Goal: Use online tool/utility: Utilize a website feature to perform a specific function

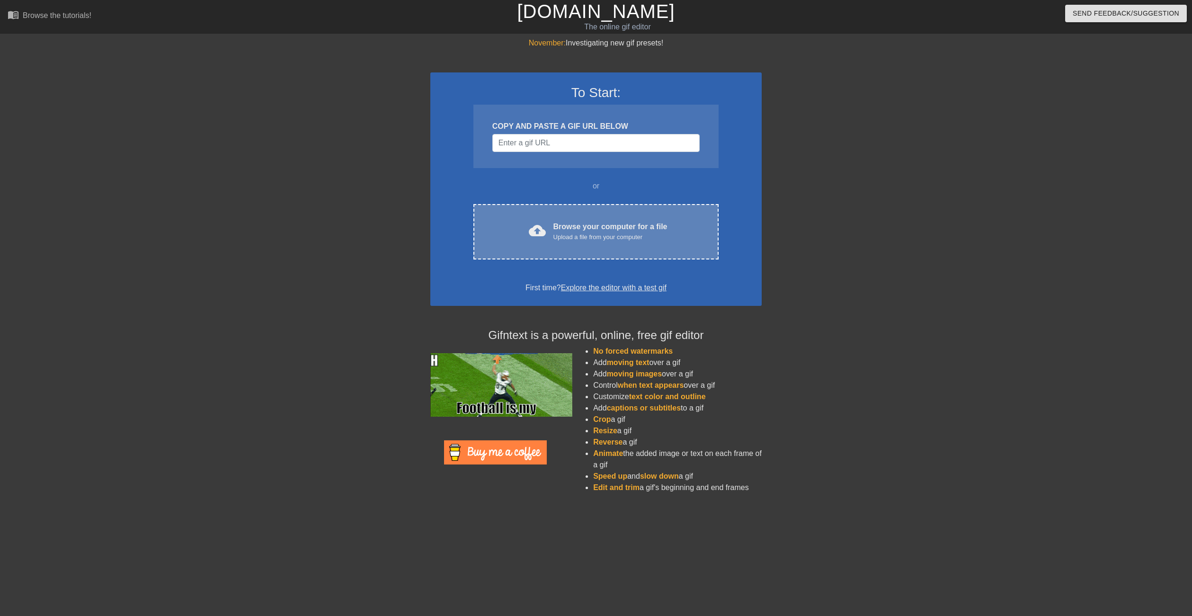
click at [592, 222] on div "Browse your computer for a file Upload a file from your computer" at bounding box center [610, 231] width 114 height 21
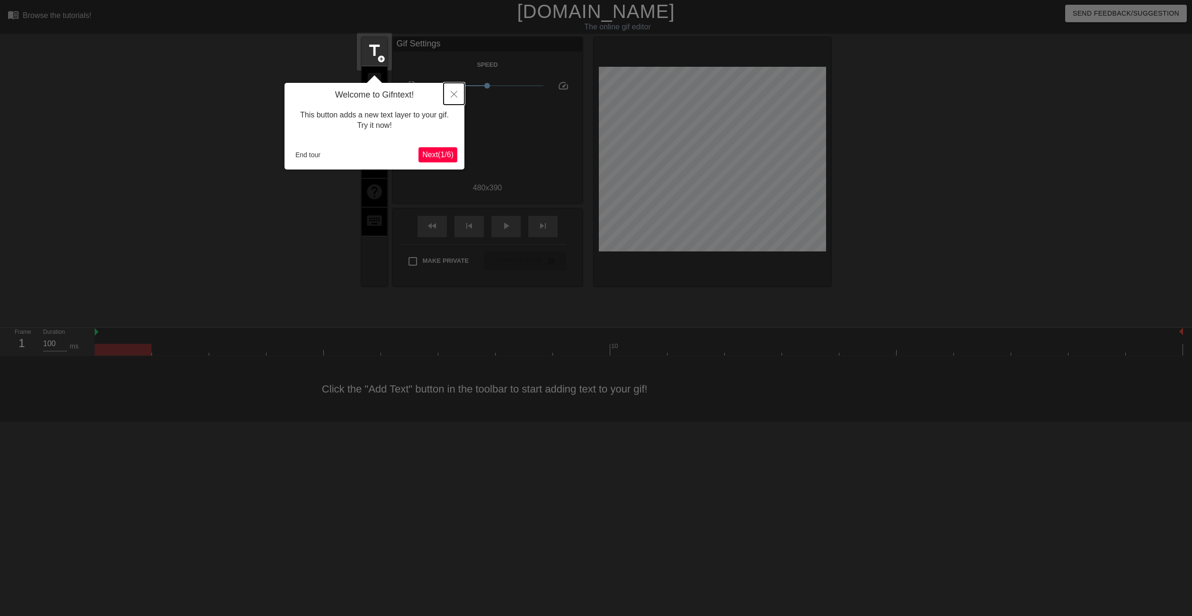
click at [454, 93] on icon "Close" at bounding box center [454, 94] width 7 height 7
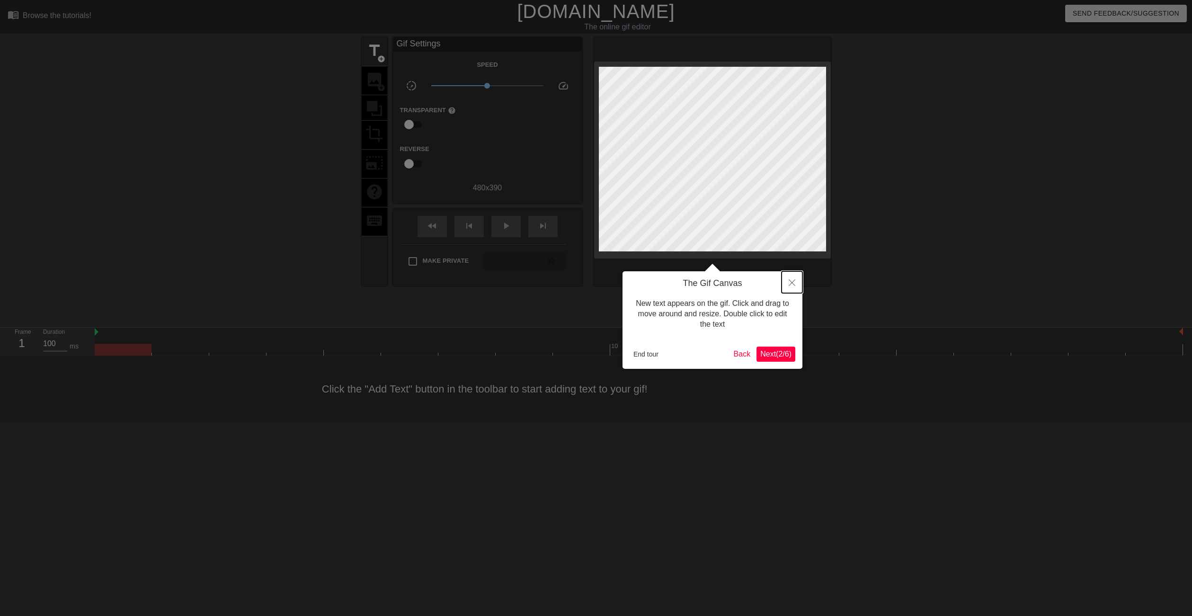
click at [796, 285] on button "Close" at bounding box center [792, 282] width 21 height 22
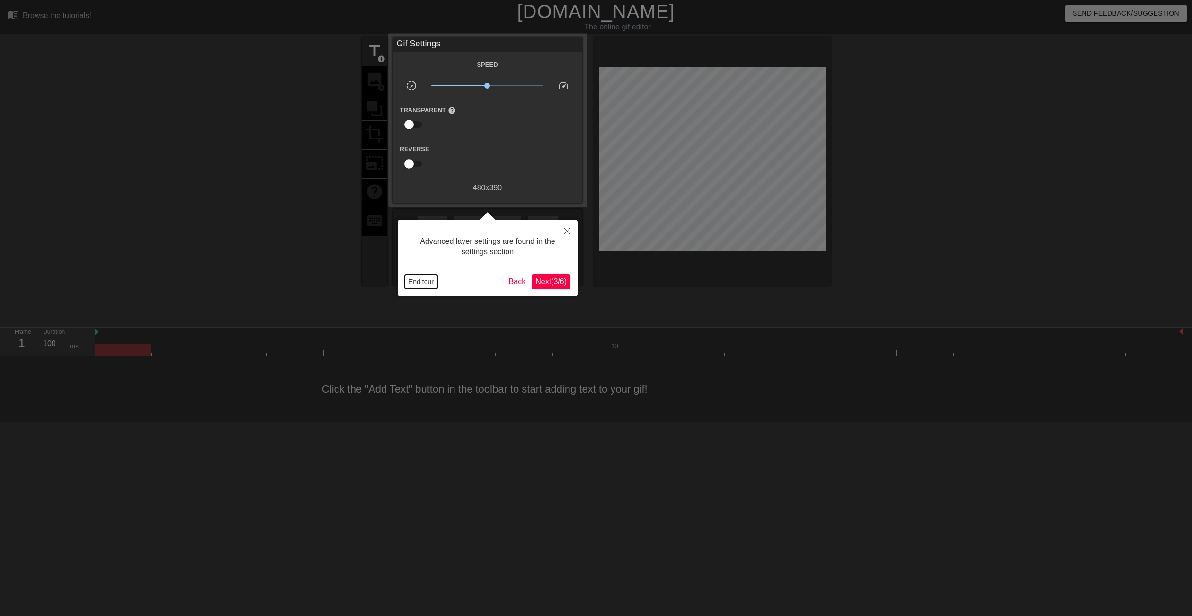
click at [424, 283] on button "End tour" at bounding box center [421, 282] width 33 height 14
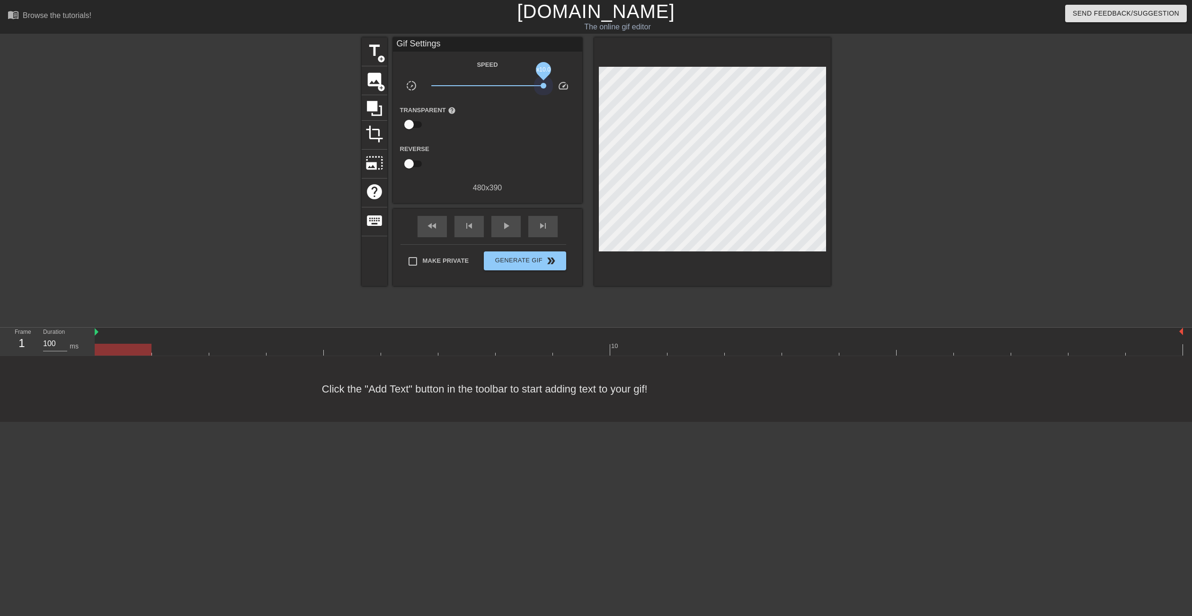
click at [610, 83] on div "title add_circle image add_circle crop photo_size_select_large help keyboard Gi…" at bounding box center [596, 161] width 469 height 249
click at [565, 83] on span "speed" at bounding box center [563, 85] width 11 height 11
click at [509, 218] on div "play_arrow" at bounding box center [505, 226] width 29 height 21
click at [511, 223] on span "pause" at bounding box center [505, 225] width 11 height 11
click at [231, 223] on div at bounding box center [279, 179] width 142 height 284
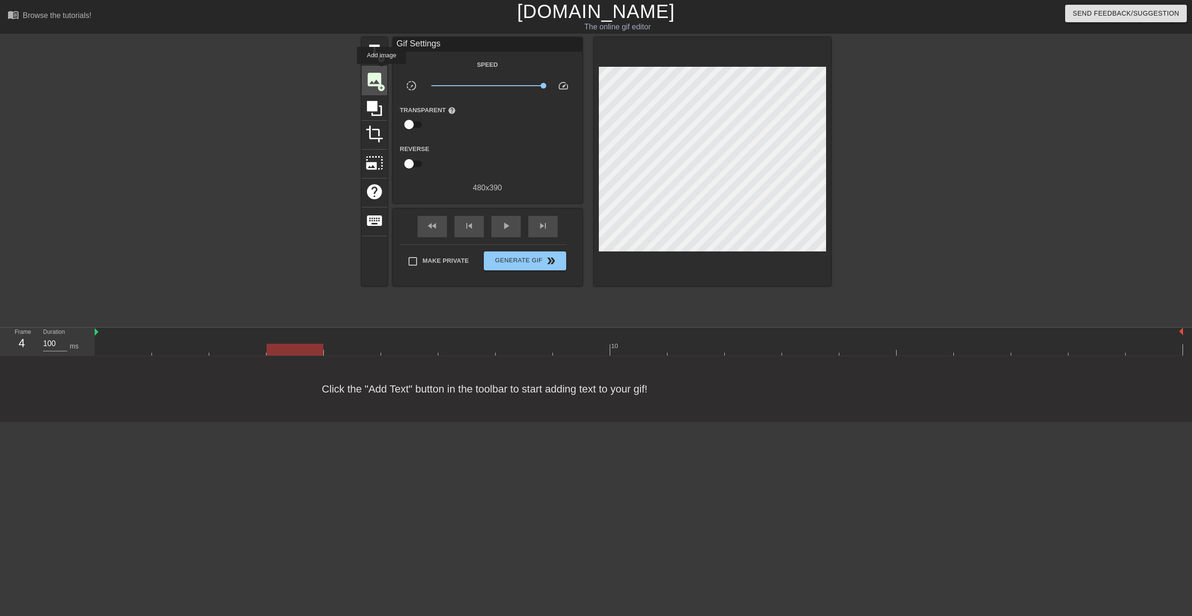
click at [382, 71] on span "image" at bounding box center [375, 80] width 18 height 18
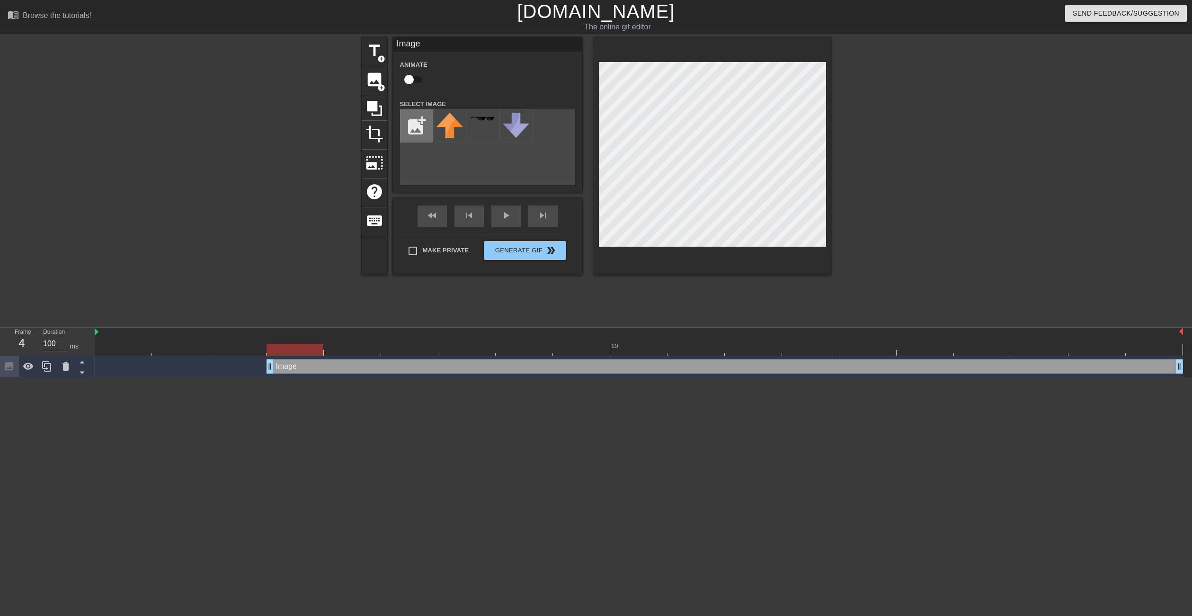
click at [418, 121] on input "file" at bounding box center [417, 126] width 32 height 32
type input "C:\fakepath\blackarrow.png"
click at [446, 127] on img at bounding box center [450, 126] width 27 height 27
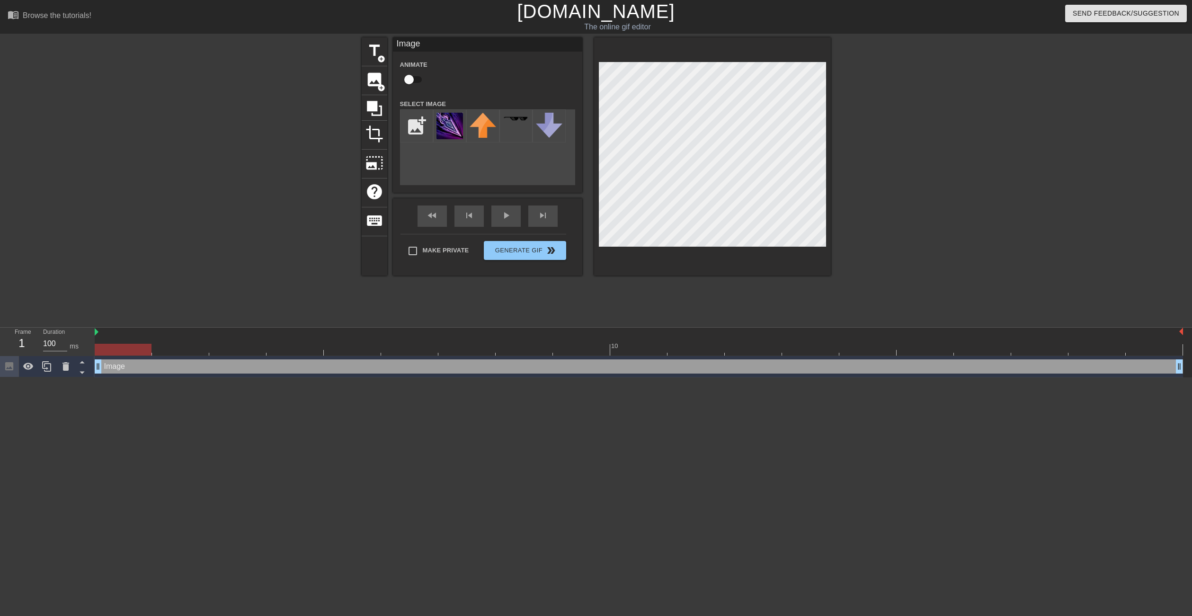
drag, startPoint x: 270, startPoint y: 366, endPoint x: 95, endPoint y: 368, distance: 175.2
drag, startPoint x: 150, startPoint y: 348, endPoint x: 116, endPoint y: 347, distance: 34.1
click at [116, 347] on div at bounding box center [123, 350] width 57 height 12
click at [47, 370] on icon at bounding box center [46, 366] width 11 height 11
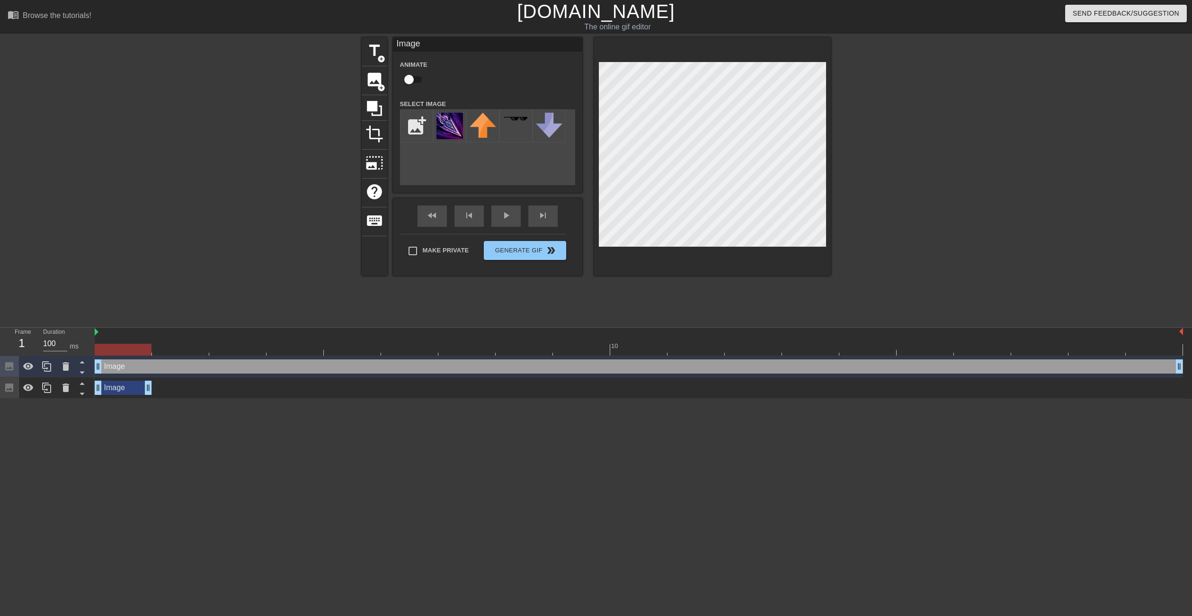
drag, startPoint x: 1179, startPoint y: 388, endPoint x: 119, endPoint y: 364, distance: 1060.8
click at [119, 364] on div "Image drag_handle drag_handle Image drag_handle drag_handle" at bounding box center [643, 377] width 1097 height 43
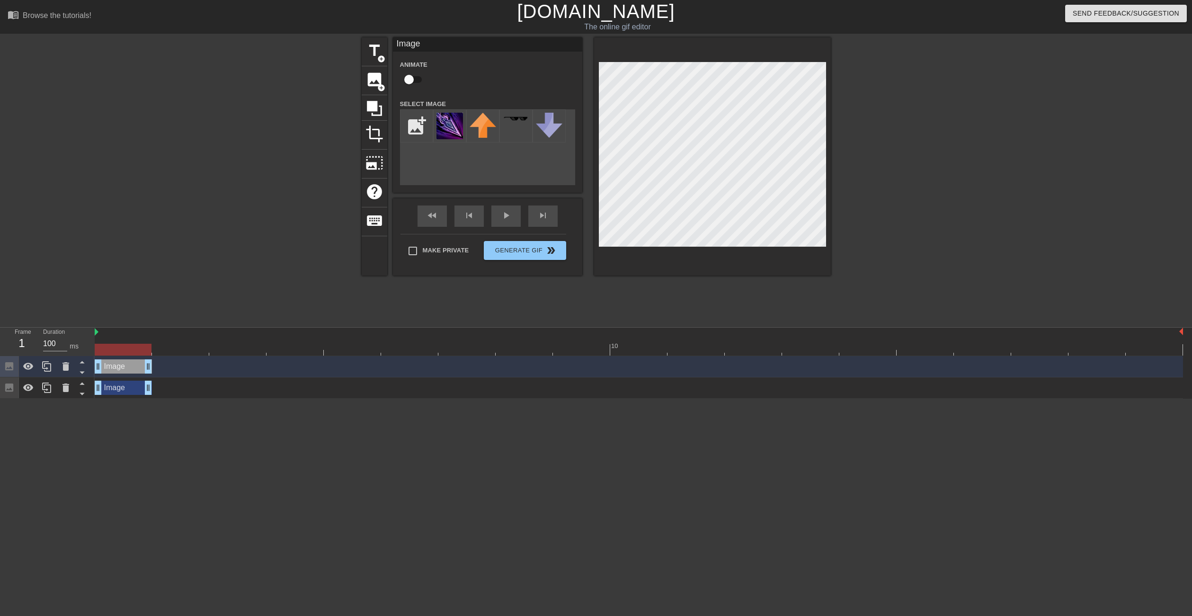
drag, startPoint x: 1179, startPoint y: 370, endPoint x: 144, endPoint y: 376, distance: 1035.0
click at [144, 376] on div "Image drag_handle drag_handle" at bounding box center [639, 366] width 1088 height 21
drag, startPoint x: 113, startPoint y: 364, endPoint x: 167, endPoint y: 367, distance: 54.1
click at [167, 367] on div "Image drag_handle drag_handle" at bounding box center [180, 366] width 57 height 14
click at [236, 351] on div at bounding box center [639, 350] width 1088 height 12
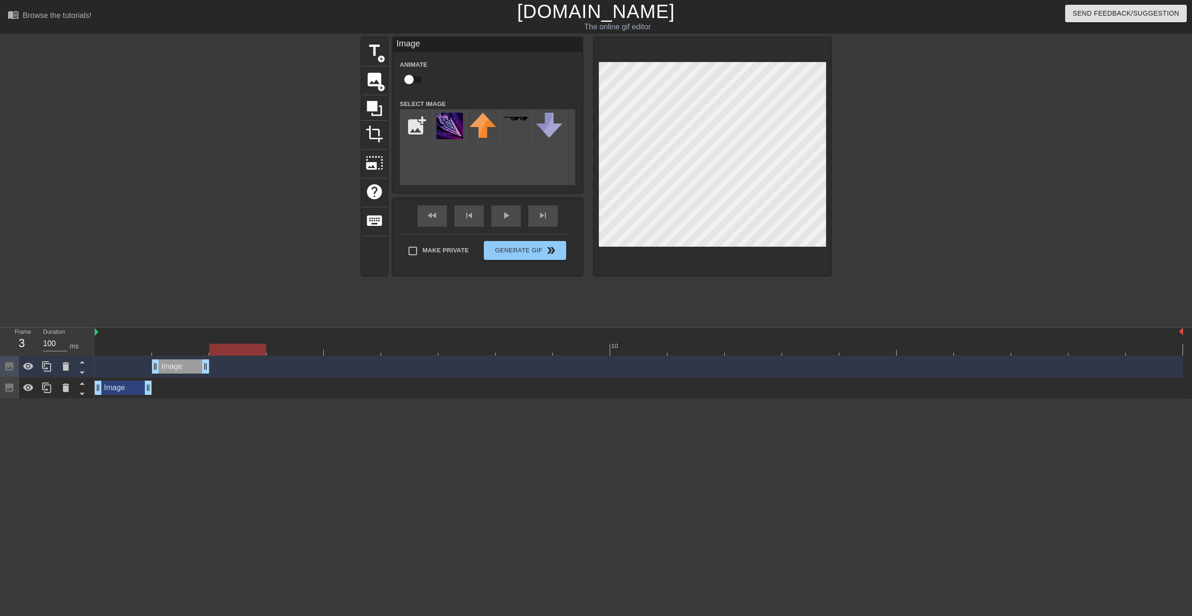
click at [290, 348] on div at bounding box center [639, 350] width 1088 height 12
click at [233, 348] on div at bounding box center [639, 350] width 1088 height 12
click at [177, 366] on div "Image drag_handle drag_handle" at bounding box center [180, 366] width 57 height 14
click at [178, 348] on div at bounding box center [639, 350] width 1088 height 12
drag, startPoint x: 209, startPoint y: 367, endPoint x: 262, endPoint y: 367, distance: 53.0
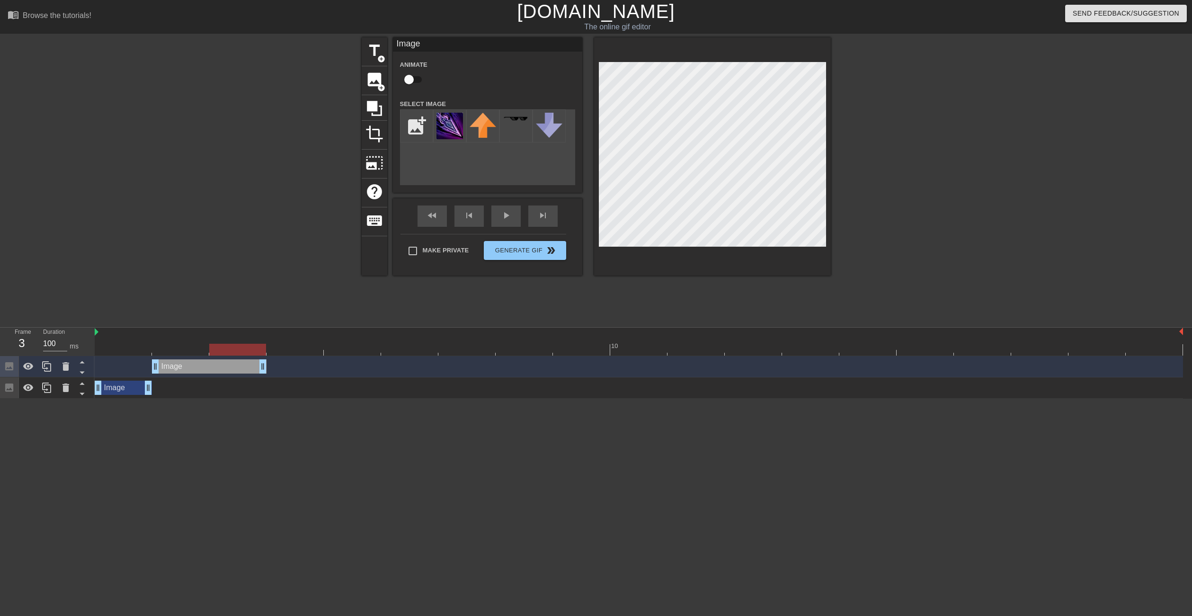
click at [124, 387] on div "Image drag_handle drag_handle" at bounding box center [123, 388] width 57 height 14
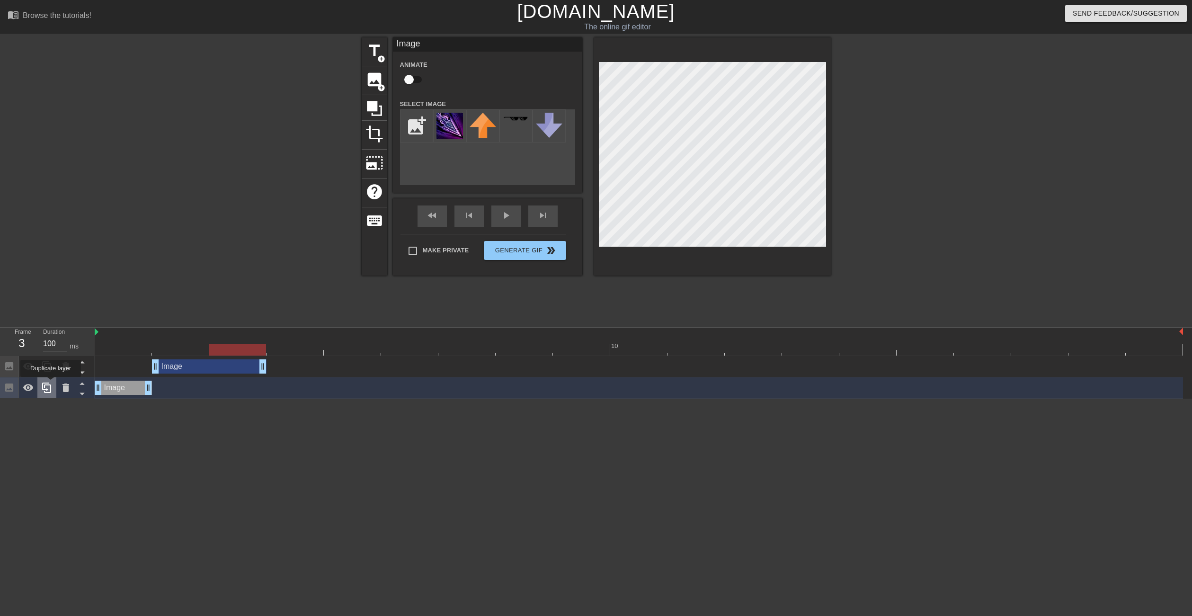
click at [51, 384] on icon at bounding box center [46, 387] width 11 height 11
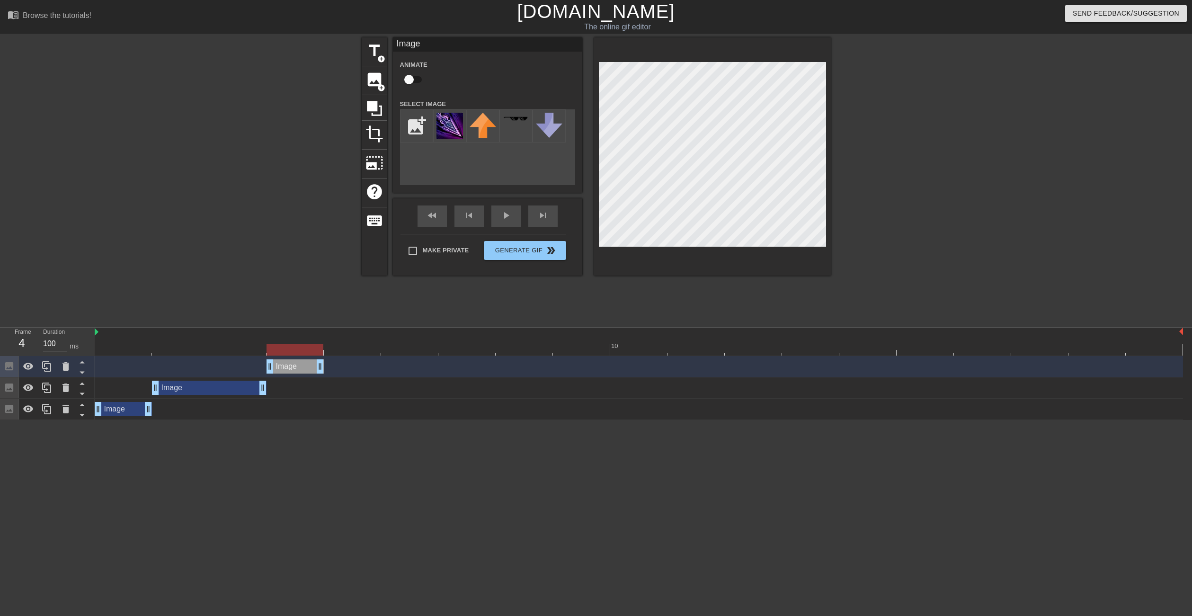
drag, startPoint x: 131, startPoint y: 368, endPoint x: 309, endPoint y: 362, distance: 178.1
click at [309, 362] on div "Image drag_handle drag_handle" at bounding box center [295, 366] width 57 height 14
drag, startPoint x: 320, startPoint y: 365, endPoint x: 357, endPoint y: 363, distance: 37.0
drag, startPoint x: 375, startPoint y: 365, endPoint x: 410, endPoint y: 364, distance: 36.0
click at [307, 420] on html "menu_book Browse the tutorials! [DOMAIN_NAME] The online gif editor Send Feedba…" at bounding box center [596, 210] width 1192 height 420
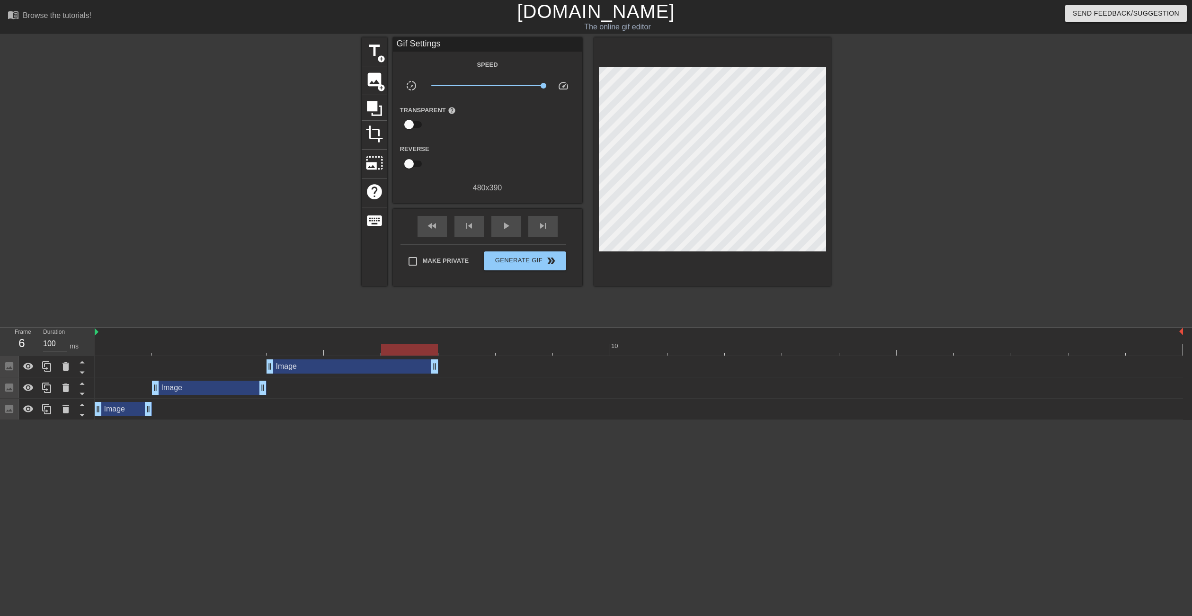
click at [469, 358] on div "Image drag_handle drag_handle" at bounding box center [639, 366] width 1088 height 21
click at [469, 349] on div at bounding box center [639, 350] width 1088 height 12
click at [415, 346] on div at bounding box center [639, 350] width 1088 height 12
click at [92, 388] on div at bounding box center [84, 387] width 18 height 21
click at [113, 386] on div "Image drag_handle drag_handle" at bounding box center [639, 388] width 1088 height 14
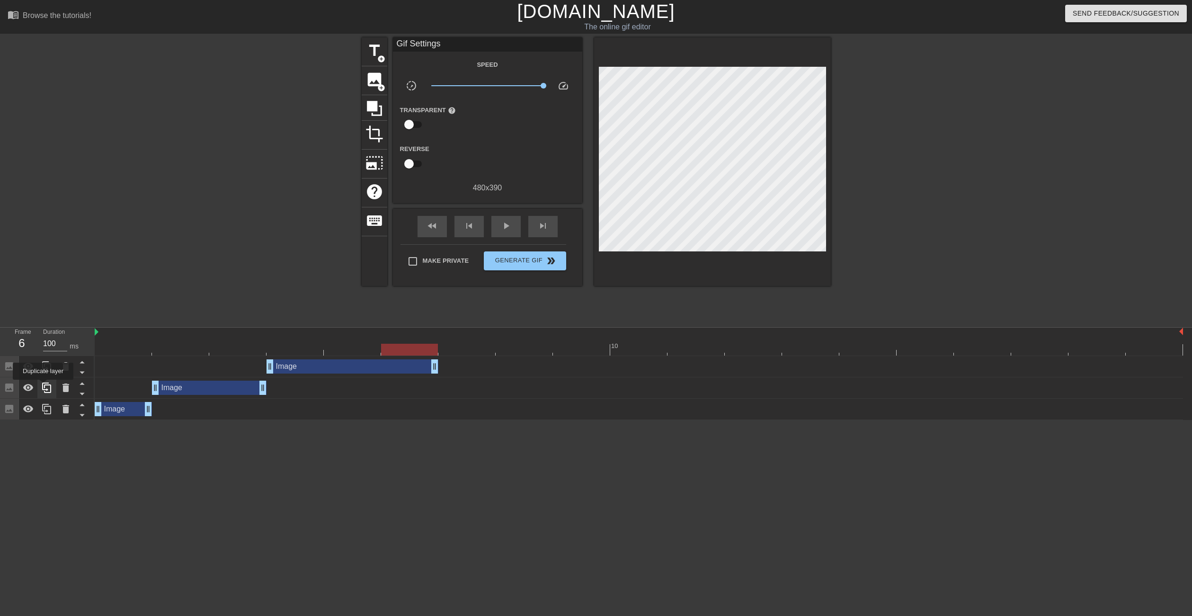
click at [43, 386] on icon at bounding box center [46, 388] width 9 height 10
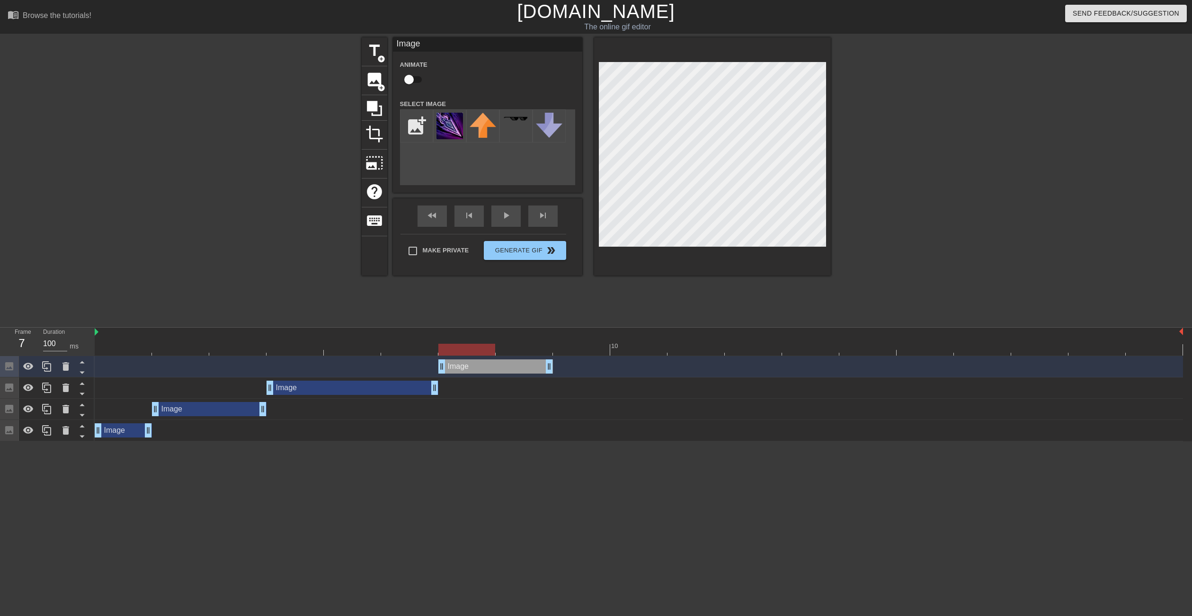
drag, startPoint x: 217, startPoint y: 365, endPoint x: 491, endPoint y: 352, distance: 273.9
click at [491, 352] on div "10 Image drag_handle drag_handle Image drag_handle drag_handle Image drag_handl…" at bounding box center [643, 385] width 1097 height 114
click at [546, 347] on div at bounding box center [639, 350] width 1088 height 12
click at [579, 348] on div at bounding box center [639, 350] width 1088 height 12
click at [124, 413] on div "Image drag_handle drag_handle" at bounding box center [639, 409] width 1088 height 14
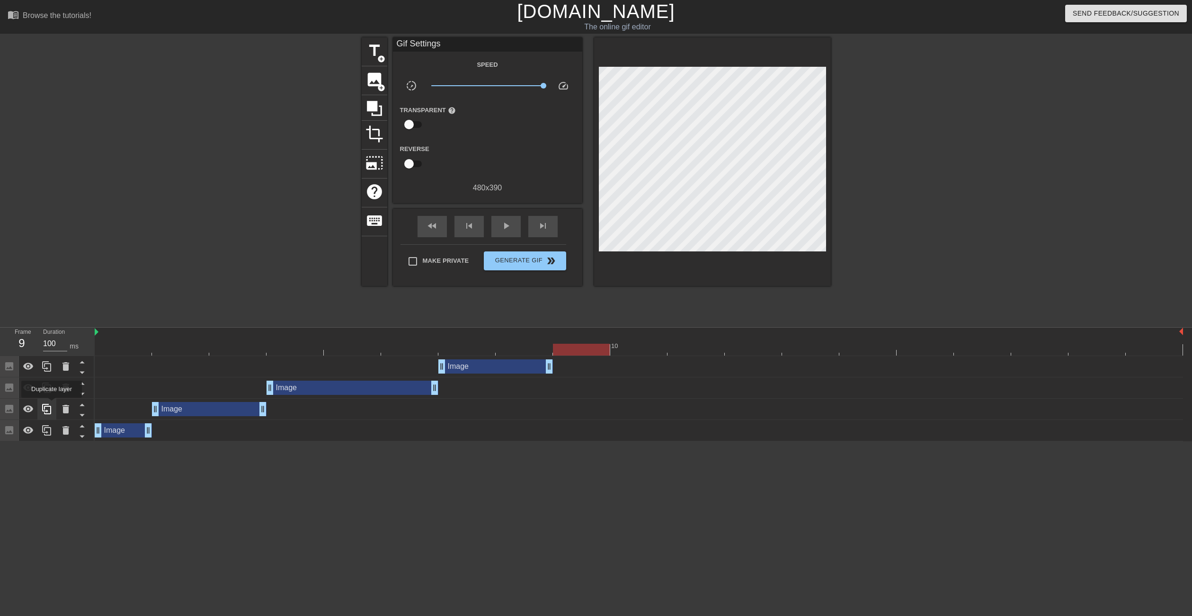
click at [52, 404] on icon at bounding box center [46, 408] width 11 height 11
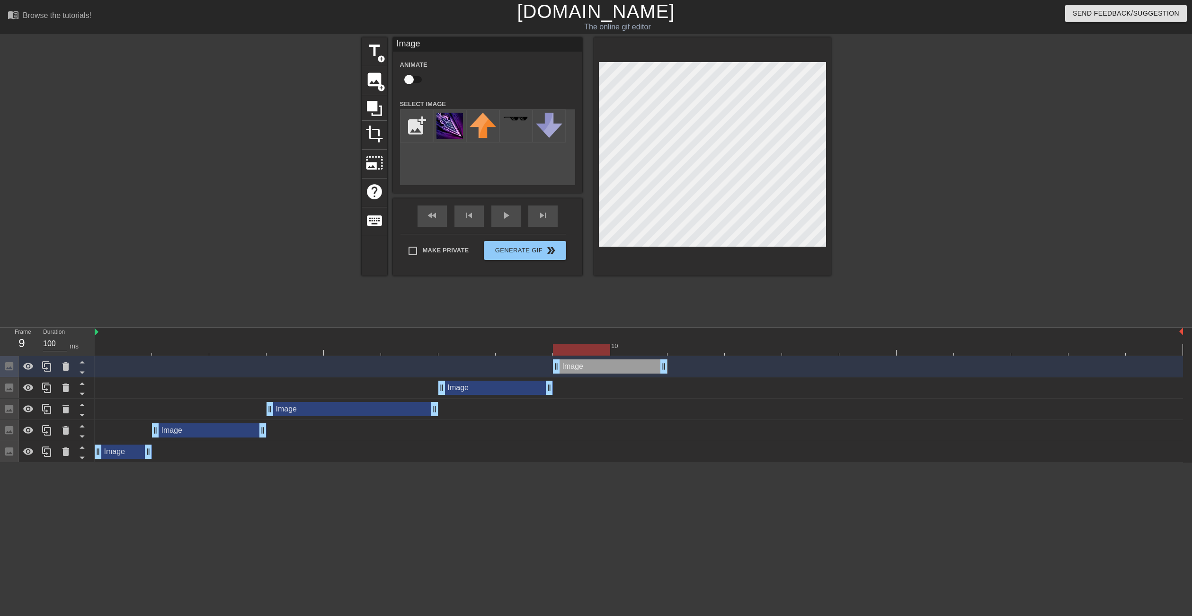
drag, startPoint x: 239, startPoint y: 373, endPoint x: 599, endPoint y: 362, distance: 360.0
click at [599, 362] on div "Image drag_handle drag_handle" at bounding box center [610, 366] width 115 height 14
drag, startPoint x: 663, startPoint y: 366, endPoint x: 618, endPoint y: 371, distance: 45.7
click at [618, 371] on div "Image drag_handle drag_handle" at bounding box center [639, 366] width 1088 height 14
click at [517, 341] on div at bounding box center [524, 343] width 57 height 12
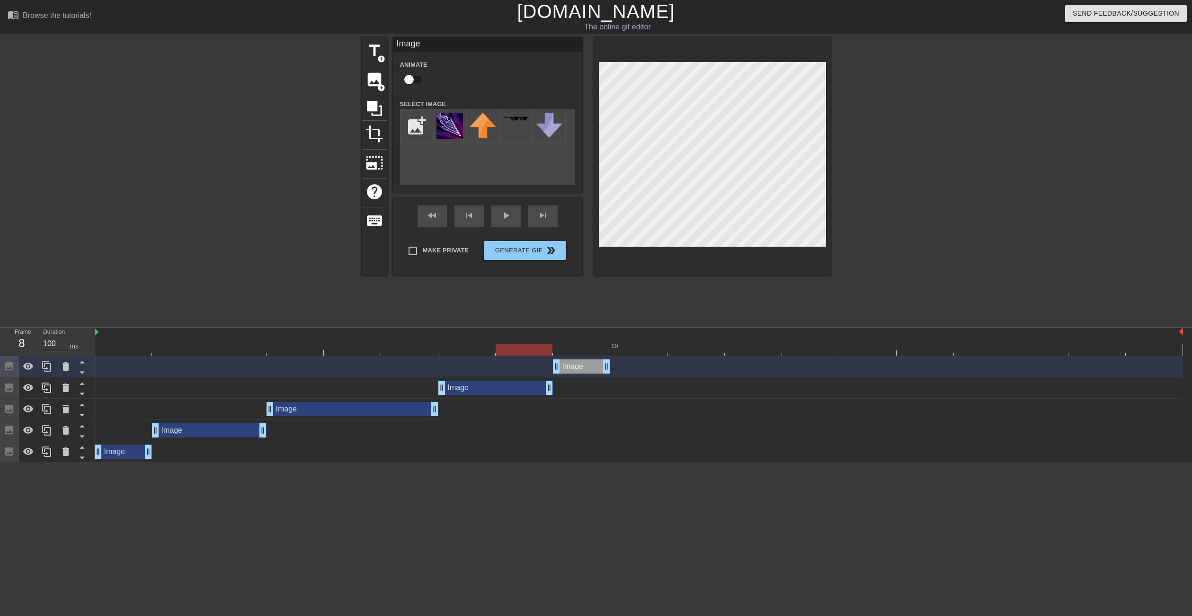
click at [472, 347] on div at bounding box center [639, 350] width 1088 height 12
click at [571, 350] on div at bounding box center [639, 350] width 1088 height 12
click at [719, 261] on div at bounding box center [712, 156] width 237 height 238
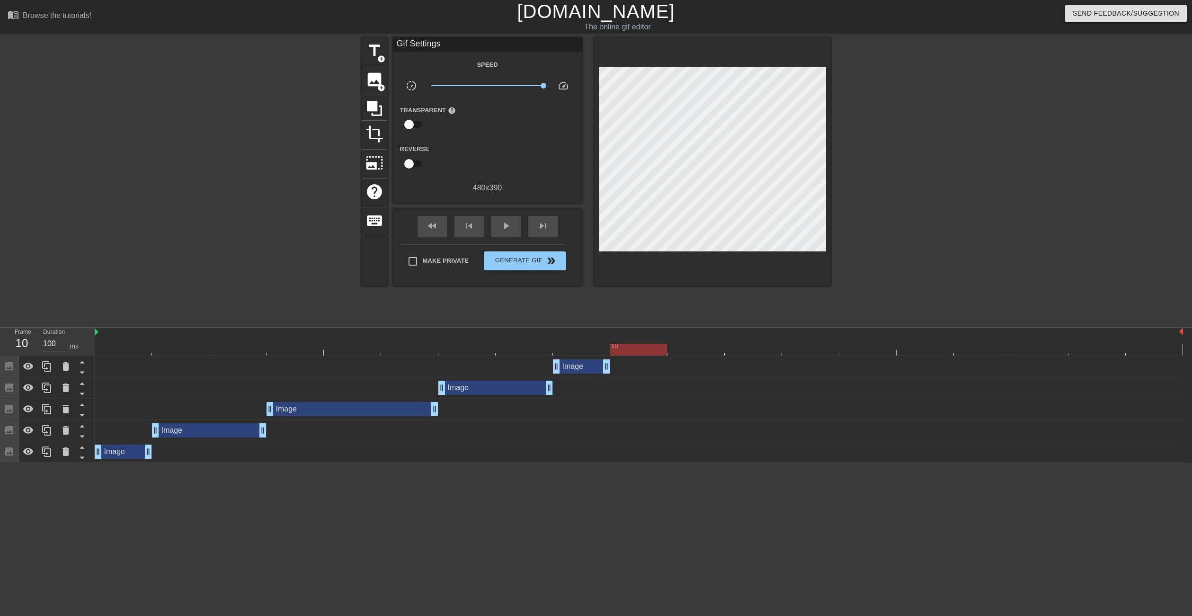
click at [636, 351] on div at bounding box center [639, 350] width 1088 height 12
click at [599, 351] on div at bounding box center [639, 350] width 1088 height 12
click at [208, 429] on div "Image drag_handle drag_handle" at bounding box center [209, 430] width 115 height 14
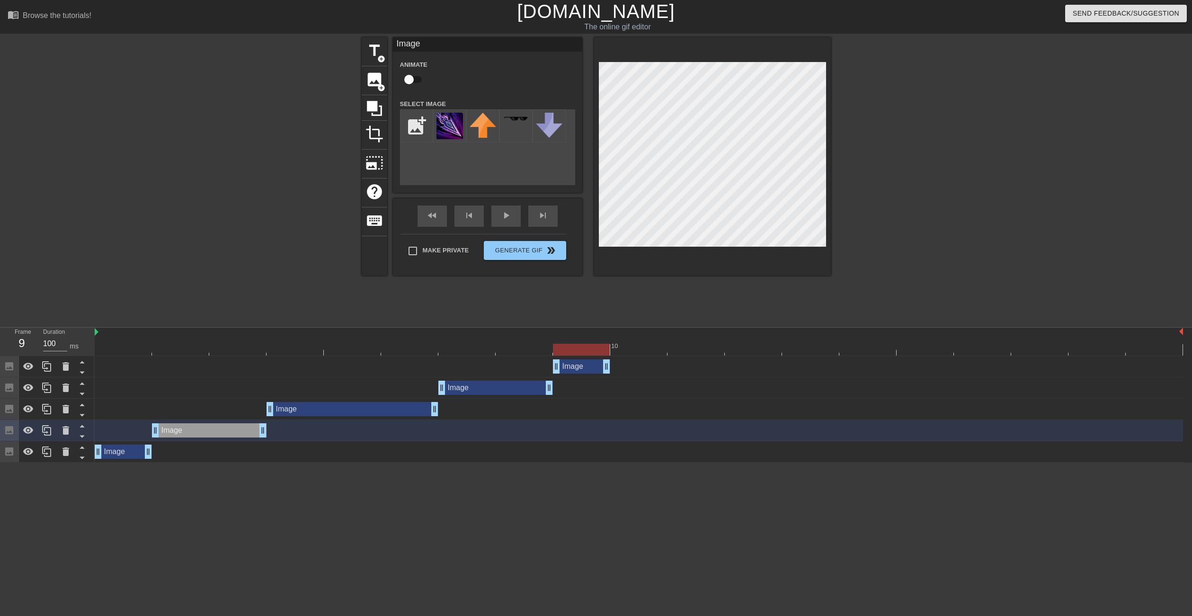
click at [181, 455] on div "Image drag_handle drag_handle" at bounding box center [639, 452] width 1088 height 14
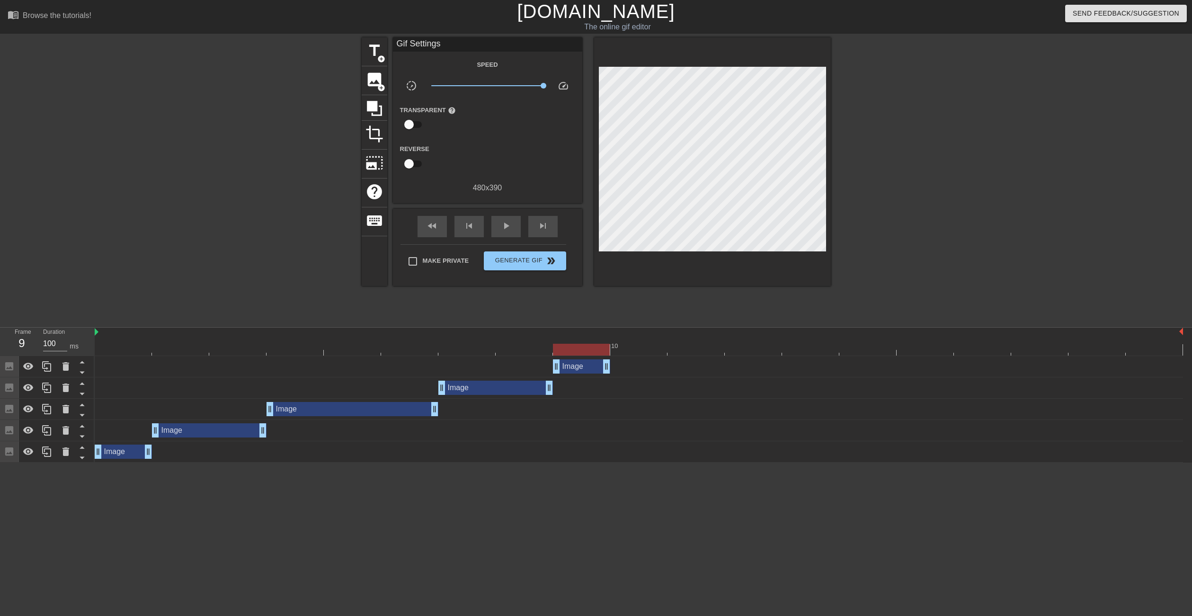
click at [316, 402] on div "Image drag_handle drag_handle" at bounding box center [353, 409] width 172 height 14
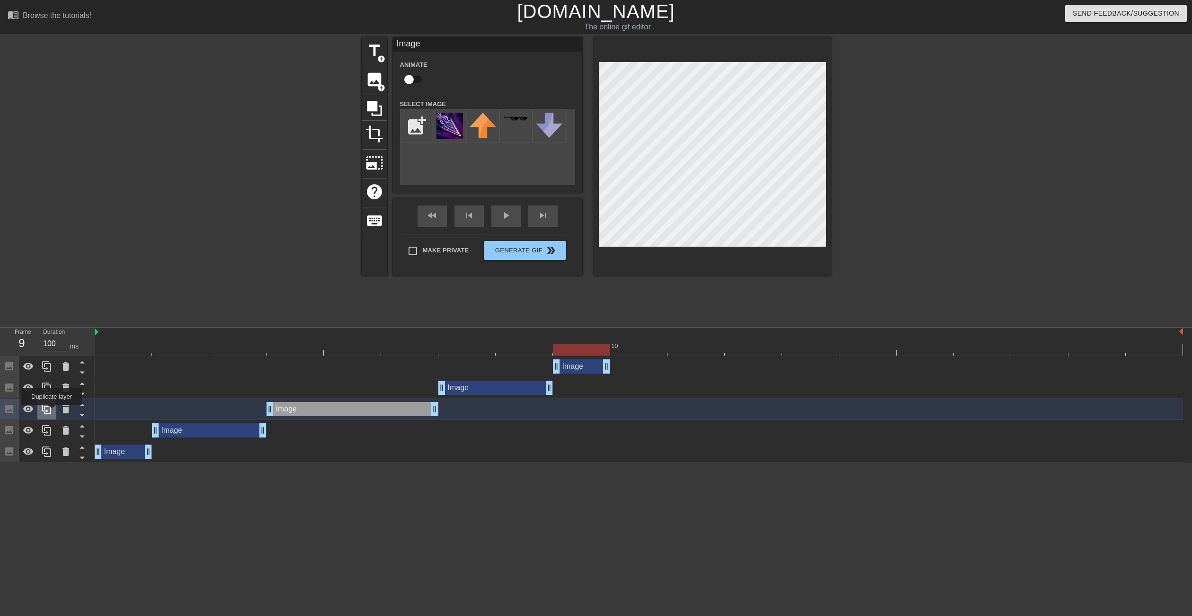
click at [49, 412] on icon at bounding box center [46, 408] width 11 height 11
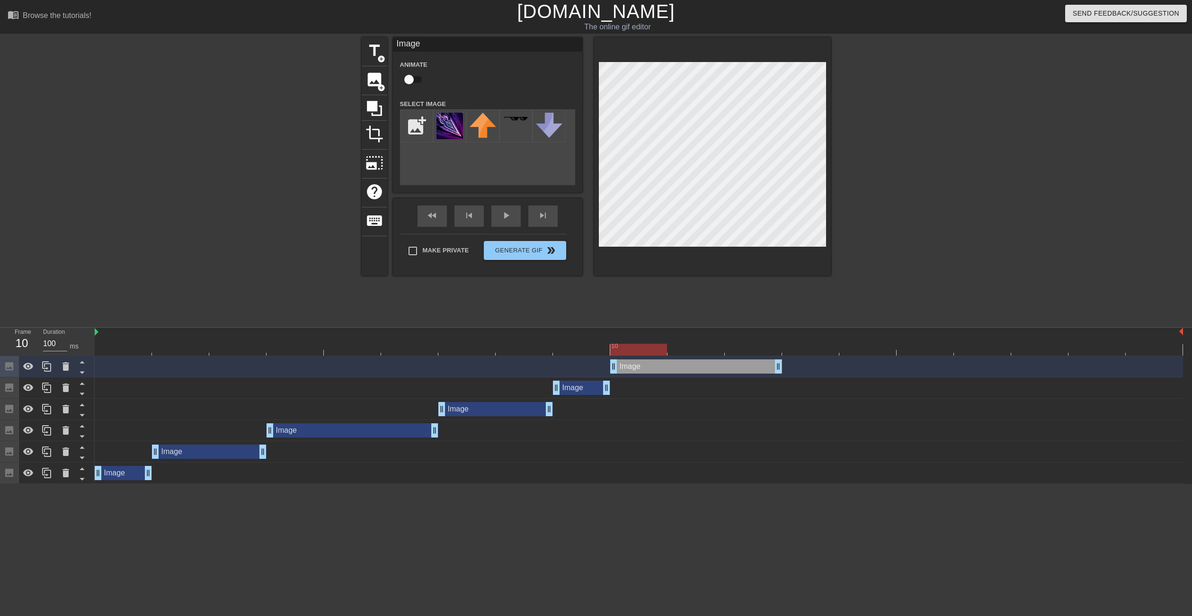
drag, startPoint x: 411, startPoint y: 363, endPoint x: 666, endPoint y: 364, distance: 254.7
click at [666, 364] on div "Image drag_handle drag_handle" at bounding box center [696, 366] width 172 height 14
drag, startPoint x: 666, startPoint y: 348, endPoint x: 707, endPoint y: 348, distance: 40.7
click at [707, 348] on div at bounding box center [696, 350] width 57 height 12
drag, startPoint x: 780, startPoint y: 368, endPoint x: 734, endPoint y: 371, distance: 45.5
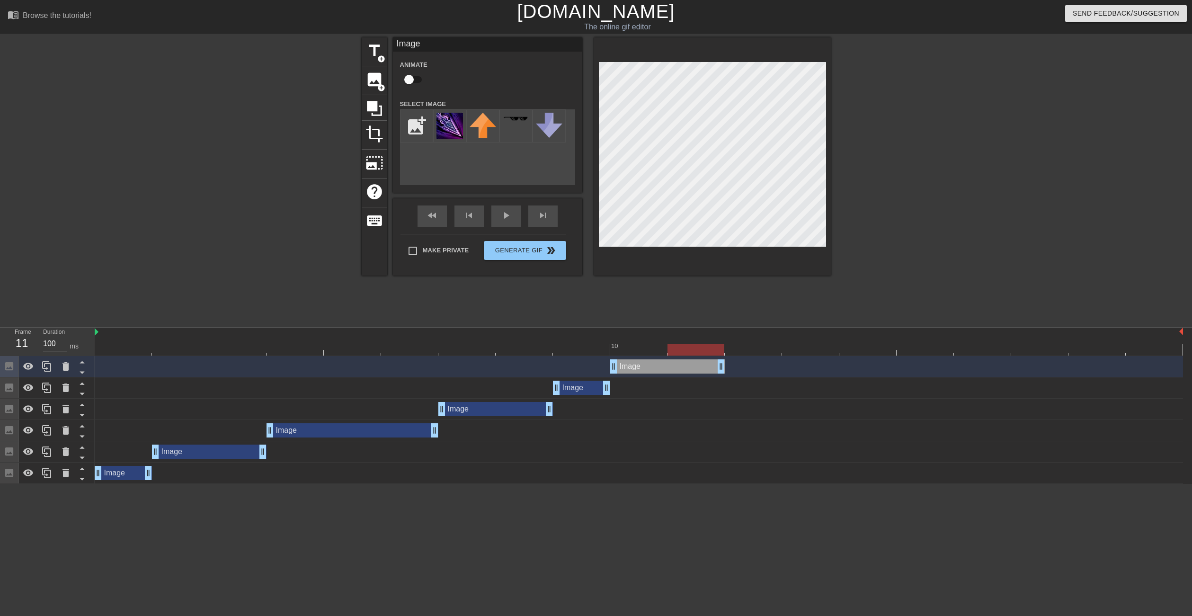
click at [734, 371] on div "Image drag_handle drag_handle" at bounding box center [639, 366] width 1088 height 14
click at [632, 407] on div "Image drag_handle drag_handle" at bounding box center [639, 409] width 1088 height 14
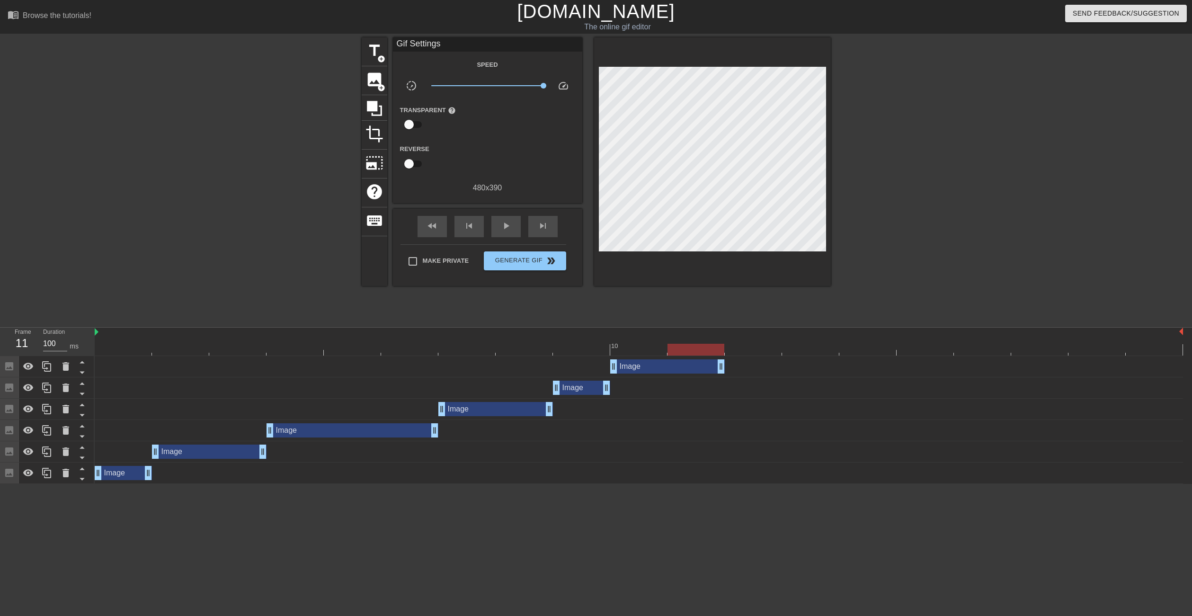
click at [158, 477] on div "Image drag_handle drag_handle" at bounding box center [639, 473] width 1088 height 14
click at [289, 450] on div "Image drag_handle drag_handle" at bounding box center [639, 452] width 1088 height 14
click at [246, 454] on div "Image drag_handle drag_handle" at bounding box center [209, 452] width 115 height 14
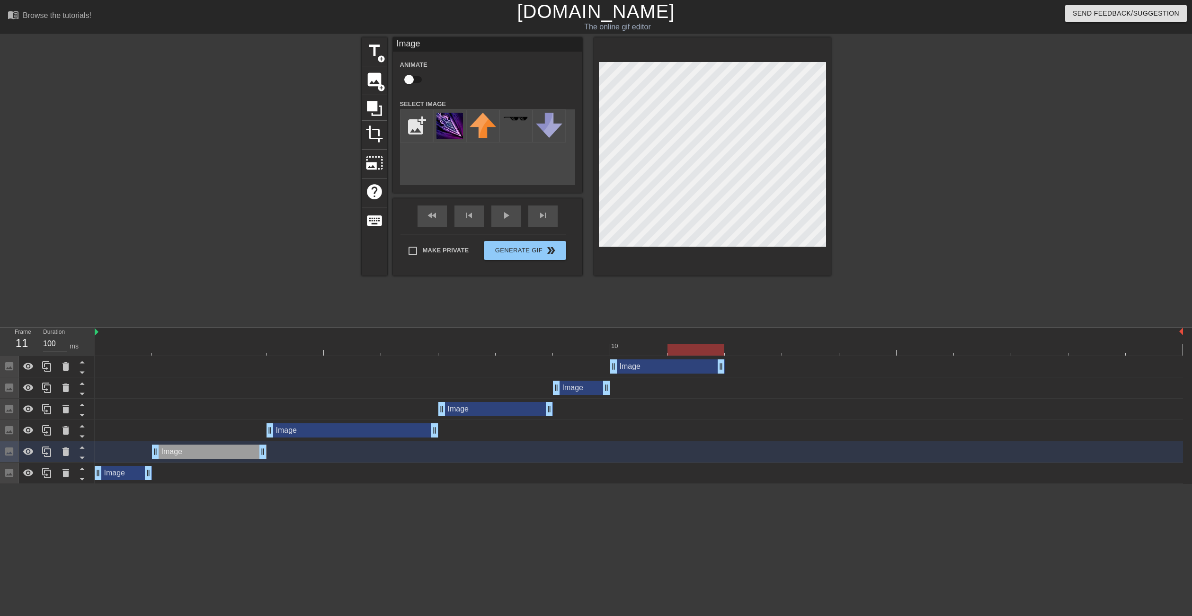
click at [336, 428] on div "Image drag_handle drag_handle" at bounding box center [353, 430] width 172 height 14
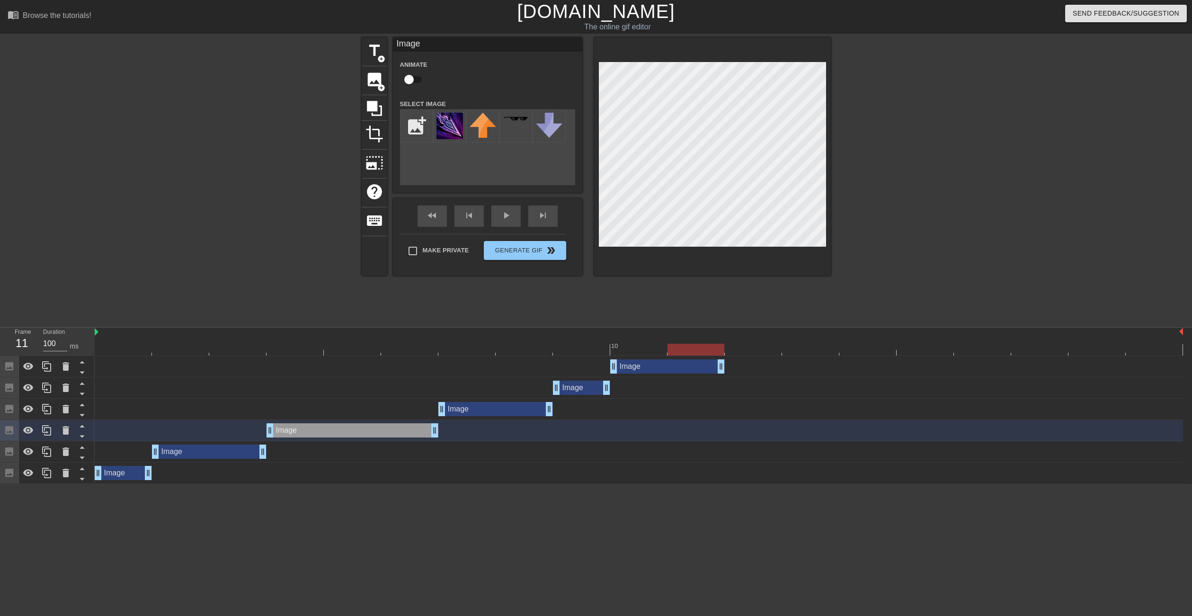
click at [216, 461] on div "Image drag_handle drag_handle" at bounding box center [639, 451] width 1088 height 21
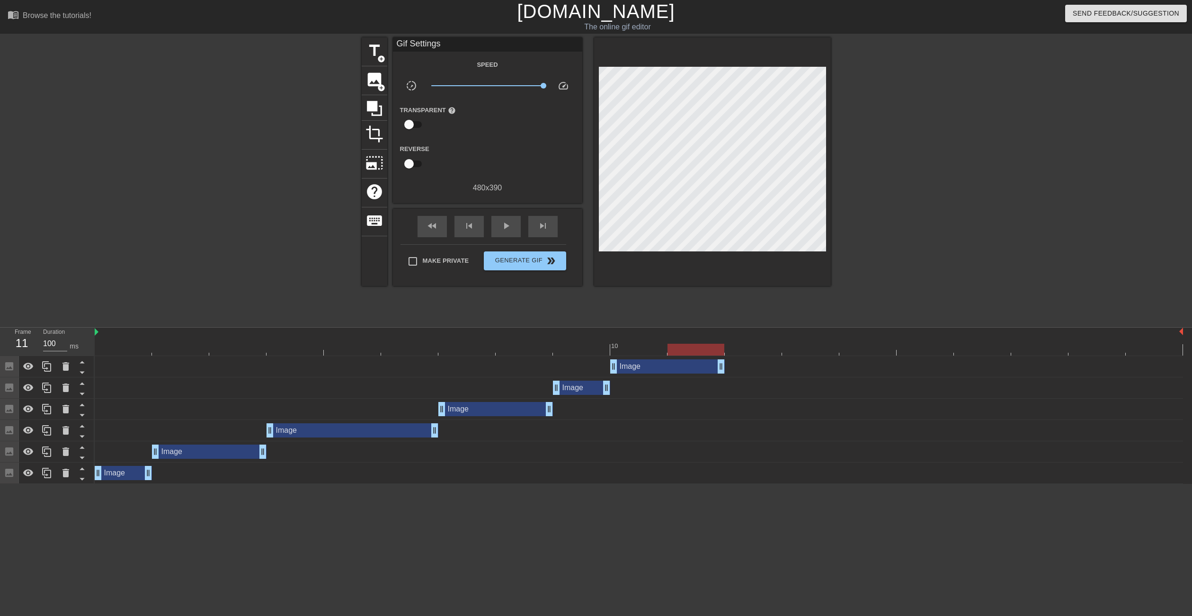
click at [237, 453] on div "Image drag_handle drag_handle" at bounding box center [209, 452] width 115 height 14
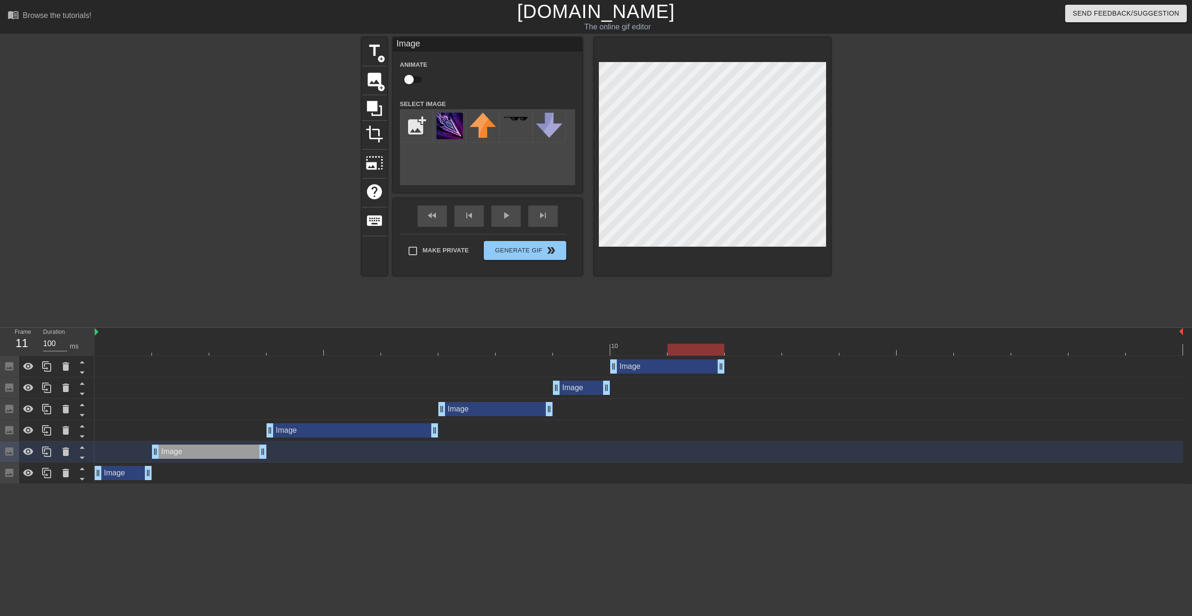
click at [237, 350] on div at bounding box center [639, 350] width 1088 height 12
click at [181, 347] on div at bounding box center [639, 350] width 1088 height 12
click at [224, 347] on div at bounding box center [639, 350] width 1088 height 12
click at [637, 344] on div at bounding box center [639, 350] width 1088 height 12
click at [693, 345] on div at bounding box center [639, 350] width 1088 height 12
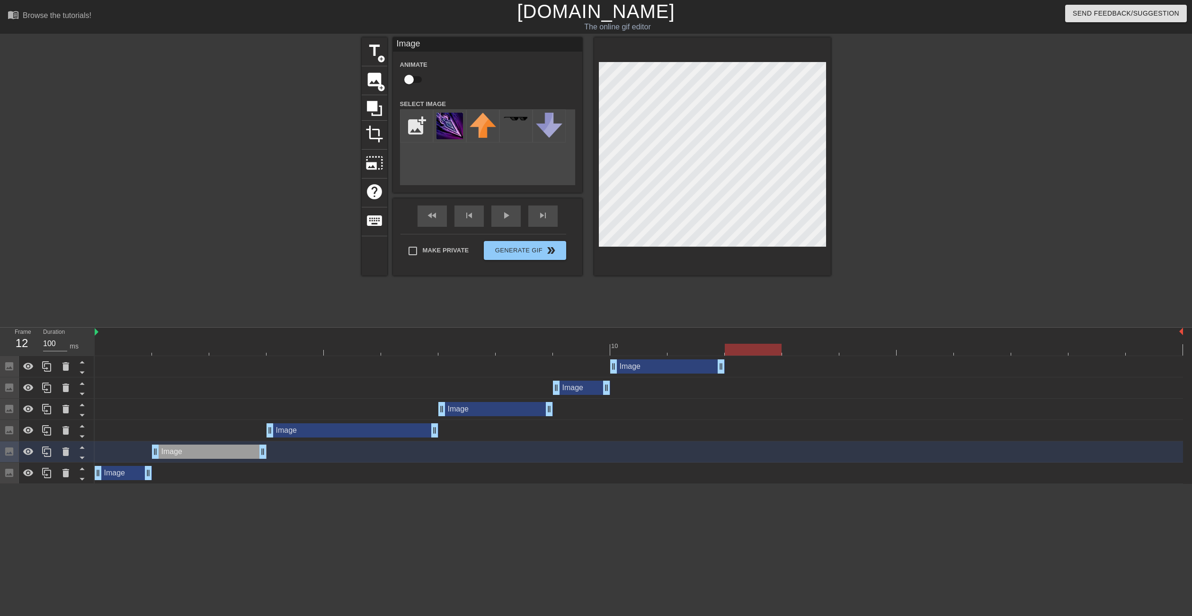
click at [757, 346] on div at bounding box center [639, 350] width 1088 height 12
click at [183, 348] on div at bounding box center [639, 350] width 1088 height 12
click at [44, 454] on icon at bounding box center [46, 451] width 9 height 10
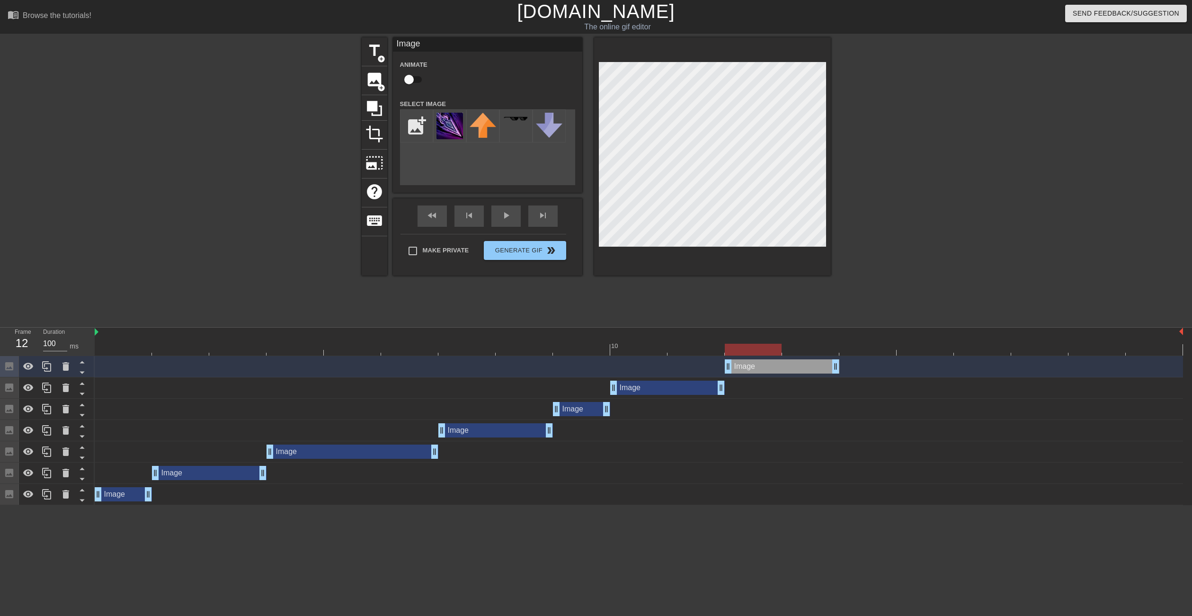
drag, startPoint x: 196, startPoint y: 365, endPoint x: 761, endPoint y: 361, distance: 565.3
click at [761, 361] on div "Image drag_handle drag_handle" at bounding box center [782, 366] width 115 height 14
click at [813, 346] on div at bounding box center [639, 350] width 1088 height 12
click at [862, 348] on div at bounding box center [639, 350] width 1088 height 12
click at [640, 385] on div "Image drag_handle drag_handle" at bounding box center [667, 388] width 115 height 14
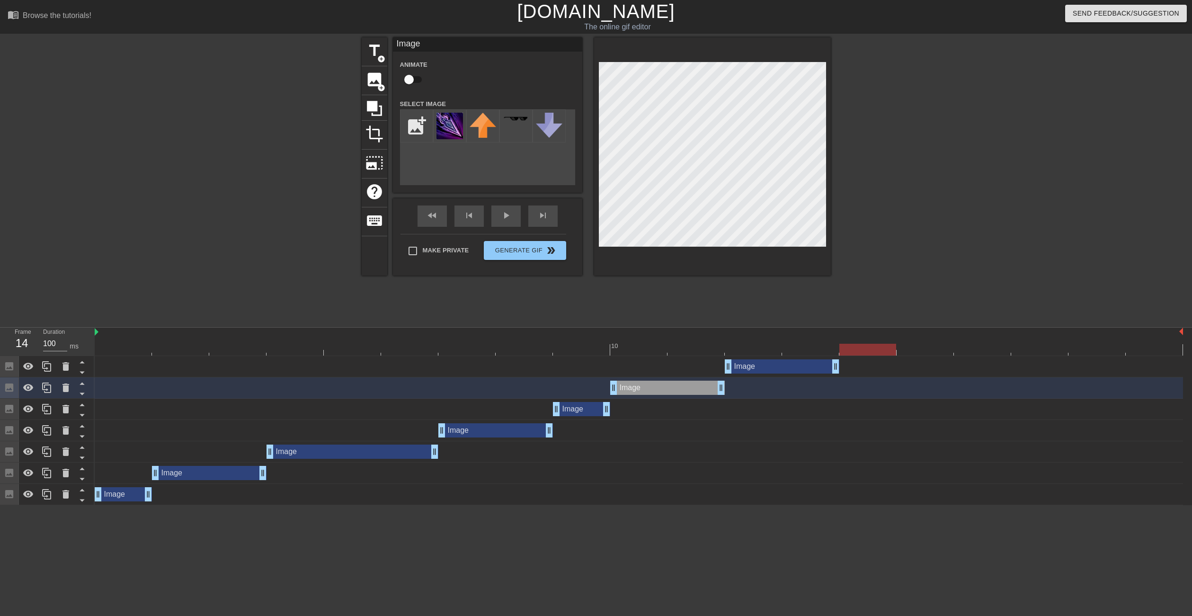
click at [479, 437] on div "Image drag_handle drag_handle" at bounding box center [495, 430] width 115 height 14
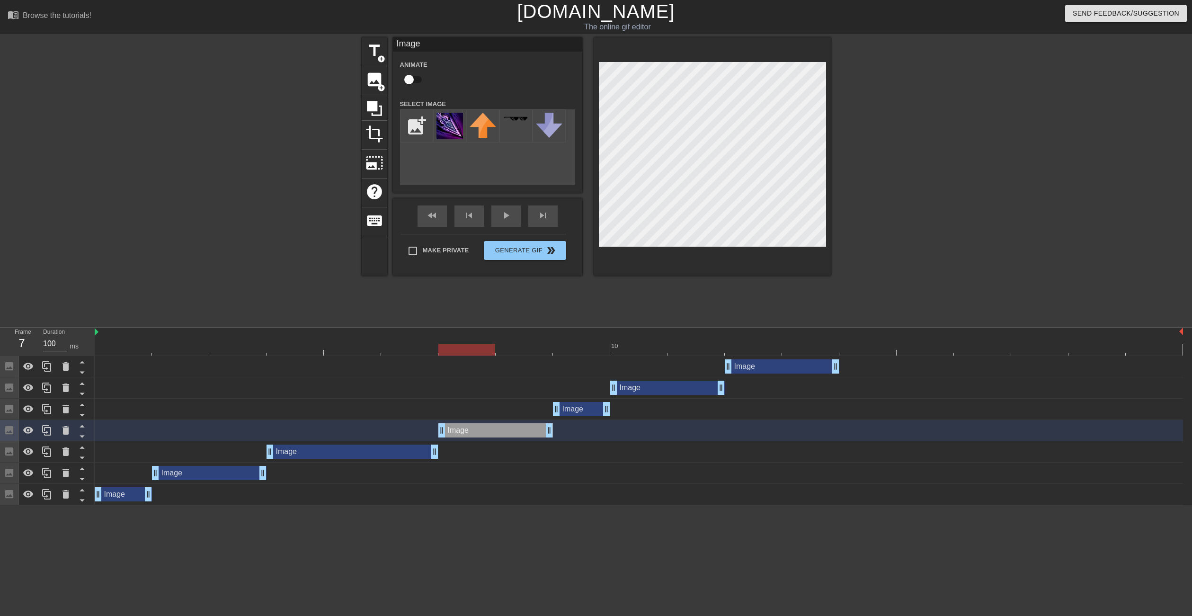
click at [470, 346] on div at bounding box center [639, 350] width 1088 height 12
click at [527, 342] on div at bounding box center [524, 343] width 57 height 12
click at [274, 346] on div at bounding box center [639, 350] width 1088 height 12
drag, startPoint x: 616, startPoint y: 351, endPoint x: 643, endPoint y: 348, distance: 27.6
click at [618, 350] on div at bounding box center [639, 350] width 1088 height 12
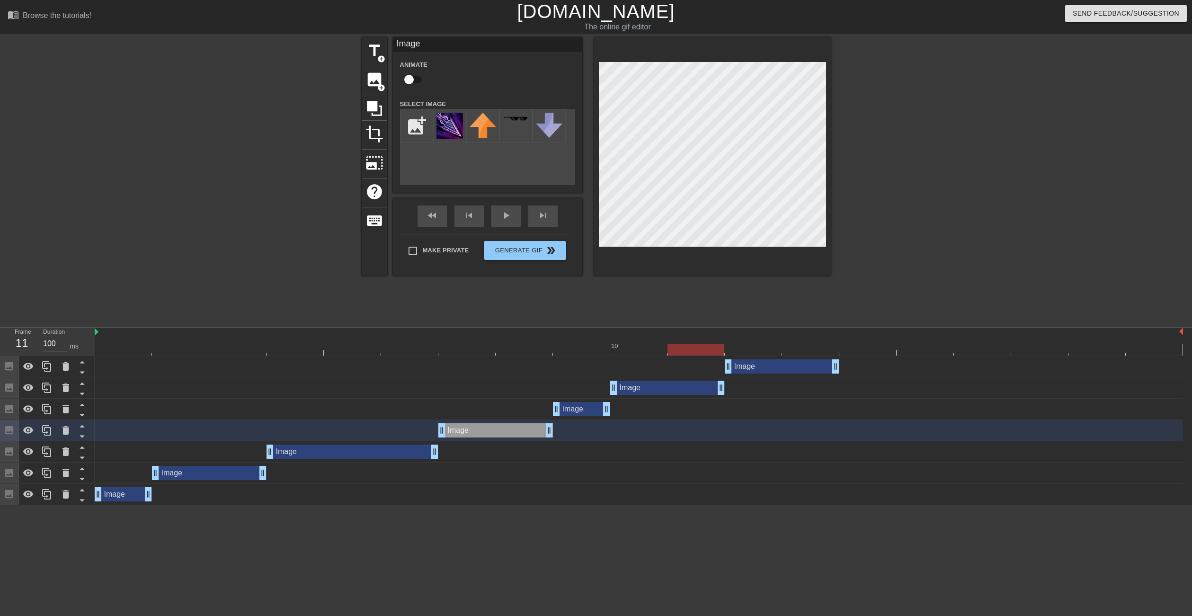
click at [695, 348] on div at bounding box center [639, 350] width 1088 height 12
click at [622, 390] on div "Image drag_handle drag_handle" at bounding box center [667, 388] width 115 height 14
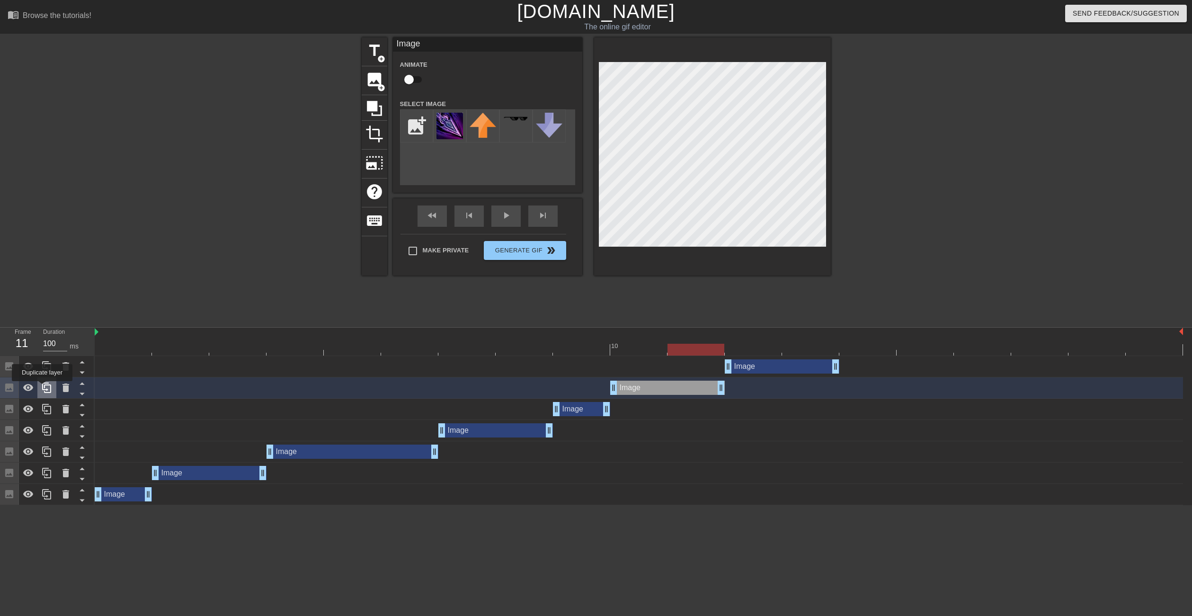
click at [50, 388] on icon at bounding box center [46, 387] width 11 height 11
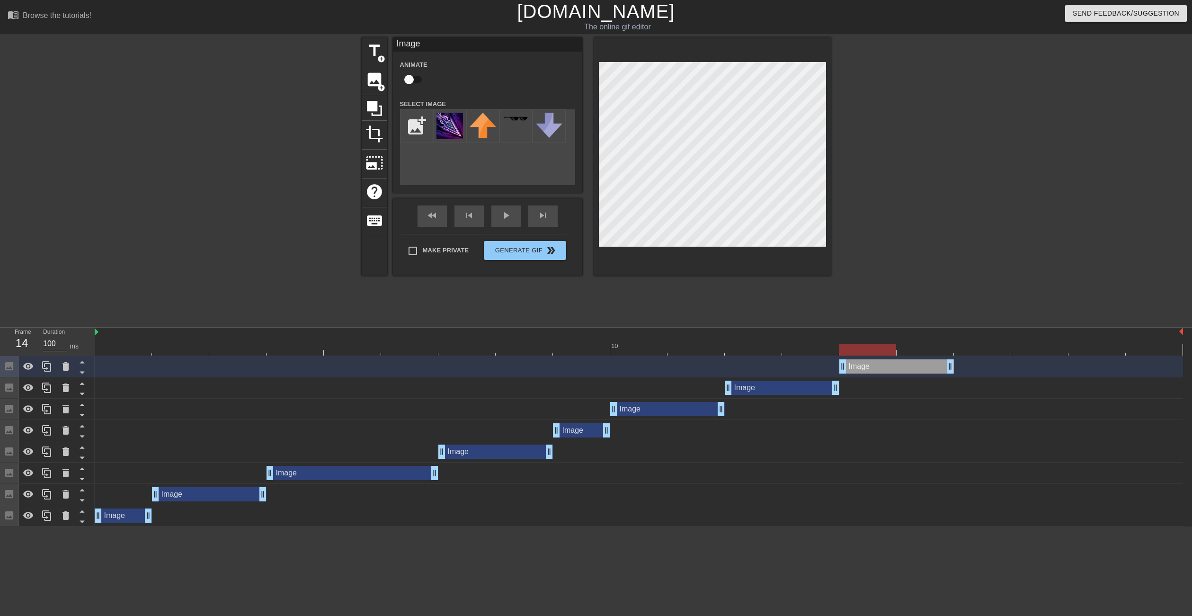
drag, startPoint x: 666, startPoint y: 367, endPoint x: 886, endPoint y: 377, distance: 219.9
click at [886, 377] on div "Image drag_handle drag_handle Image drag_handle drag_handle Image drag_handle d…" at bounding box center [643, 441] width 1097 height 170
click at [912, 350] on div at bounding box center [639, 350] width 1088 height 12
click at [978, 349] on div at bounding box center [639, 350] width 1088 height 12
click at [755, 389] on div "Image drag_handle drag_handle" at bounding box center [782, 388] width 115 height 14
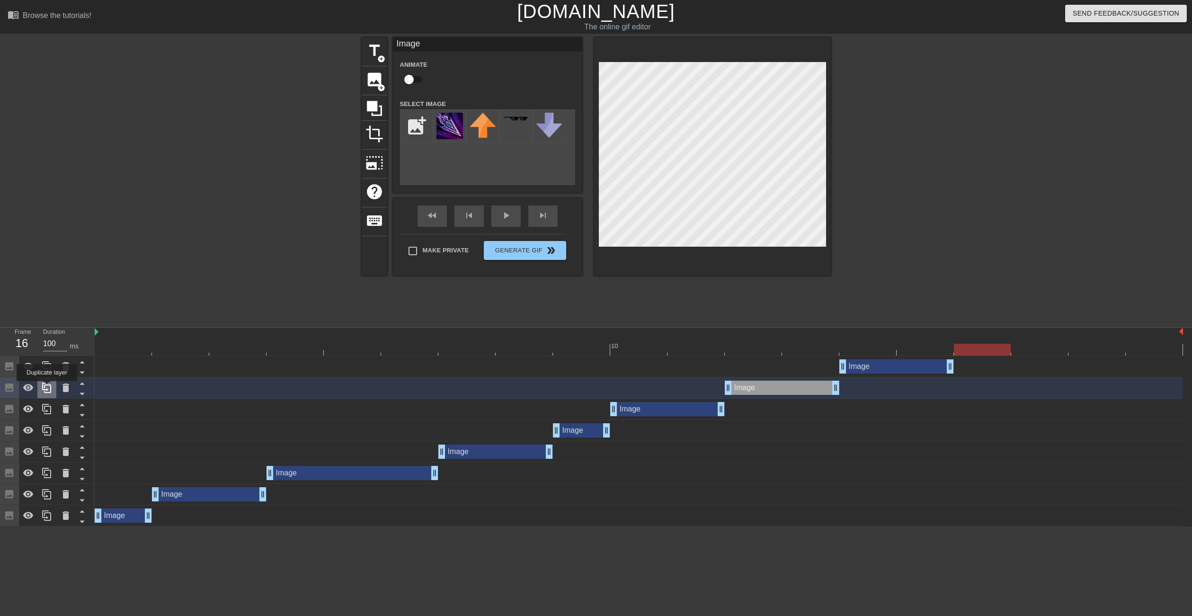
click at [47, 388] on icon at bounding box center [46, 387] width 11 height 11
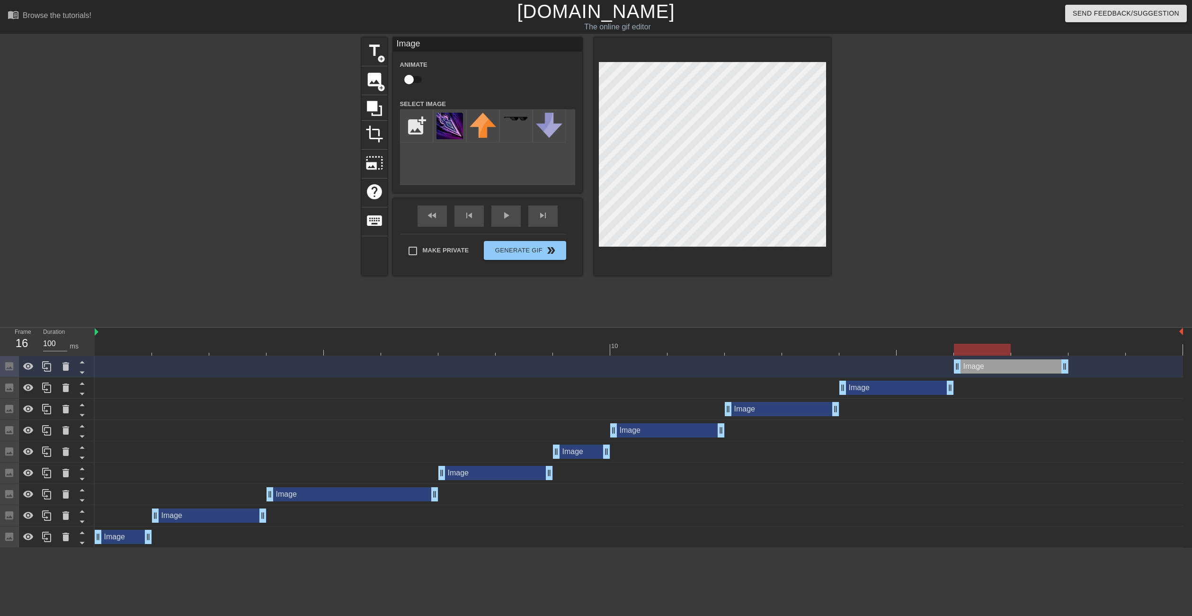
drag, startPoint x: 806, startPoint y: 367, endPoint x: 1021, endPoint y: 375, distance: 215.1
click at [1021, 375] on div "Image drag_handle drag_handle" at bounding box center [639, 366] width 1088 height 21
click at [1098, 351] on div at bounding box center [639, 350] width 1088 height 12
click at [1163, 346] on div at bounding box center [639, 350] width 1088 height 12
click at [1054, 346] on div at bounding box center [639, 350] width 1088 height 12
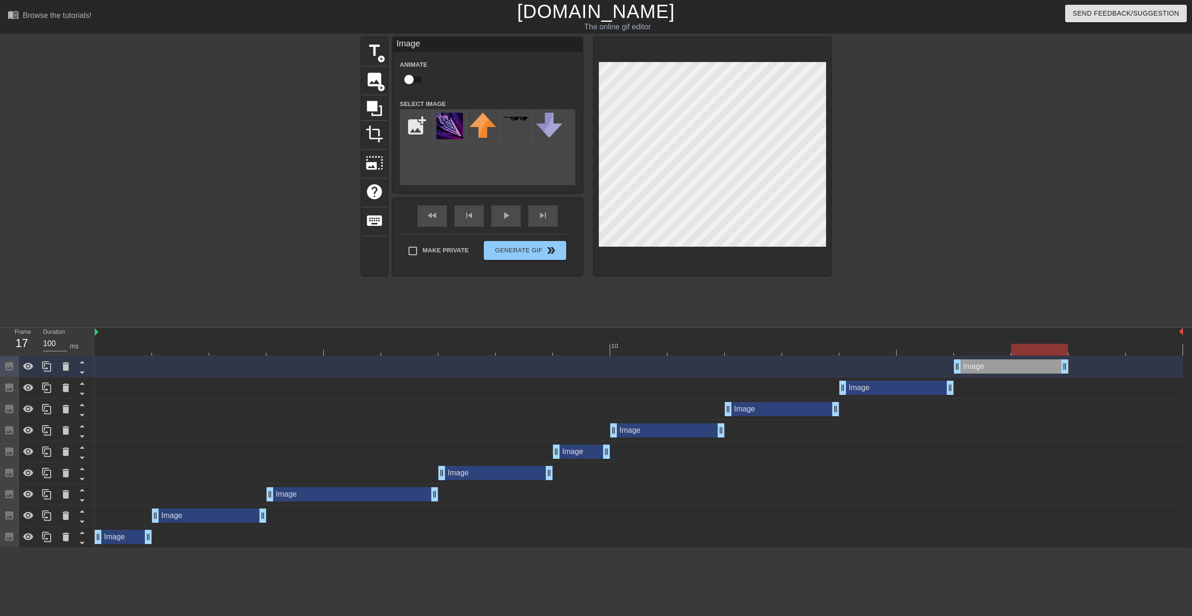
click at [1112, 347] on div at bounding box center [639, 350] width 1088 height 12
click at [1139, 345] on div at bounding box center [639, 350] width 1088 height 12
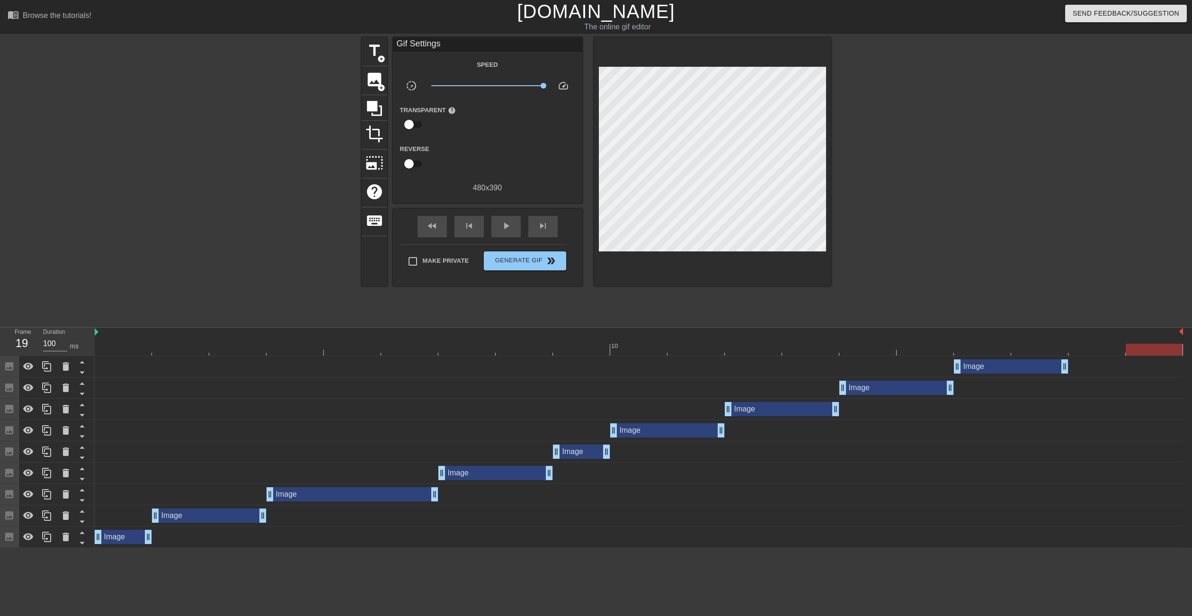
click at [758, 388] on div "Image drag_handle drag_handle" at bounding box center [639, 388] width 1088 height 14
click at [54, 387] on div at bounding box center [46, 387] width 19 height 21
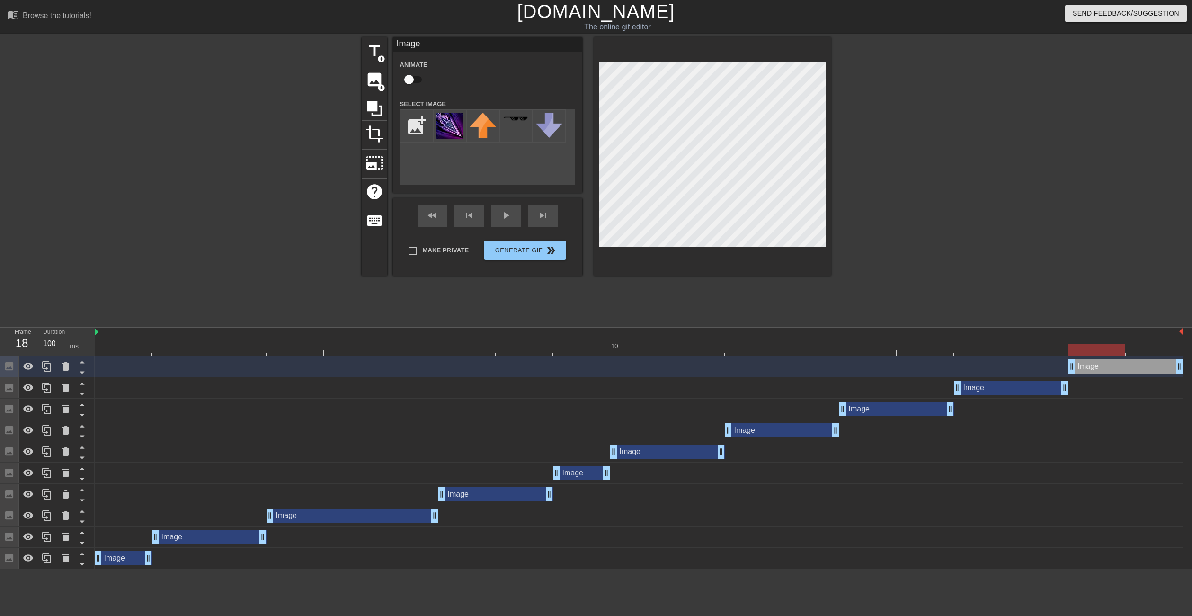
drag, startPoint x: 913, startPoint y: 365, endPoint x: 1142, endPoint y: 369, distance: 229.2
click at [1142, 369] on div "Image drag_handle drag_handle" at bounding box center [1126, 366] width 115 height 14
click at [516, 317] on div "title add_circle image add_circle crop photo_size_select_large help keyboard Im…" at bounding box center [596, 179] width 469 height 284
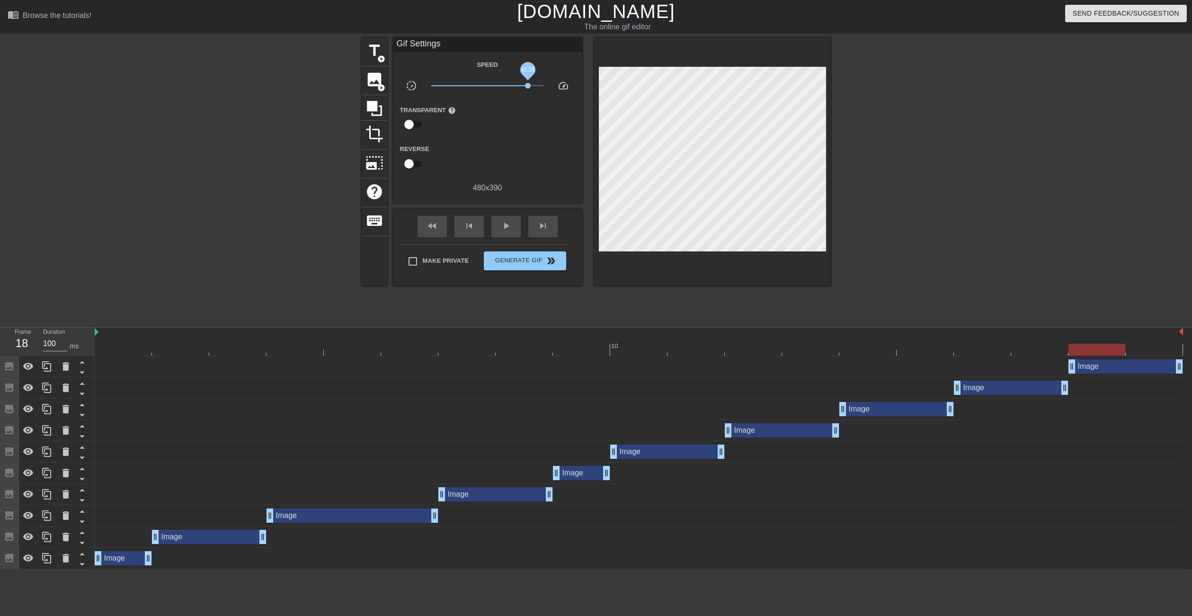
drag, startPoint x: 539, startPoint y: 84, endPoint x: 516, endPoint y: 86, distance: 23.7
click at [516, 86] on span "x5.31" at bounding box center [487, 85] width 112 height 11
click at [498, 231] on div "play_arrow" at bounding box center [505, 226] width 29 height 21
click at [220, 271] on div at bounding box center [279, 179] width 142 height 284
click at [501, 226] on span "pause" at bounding box center [505, 225] width 11 height 11
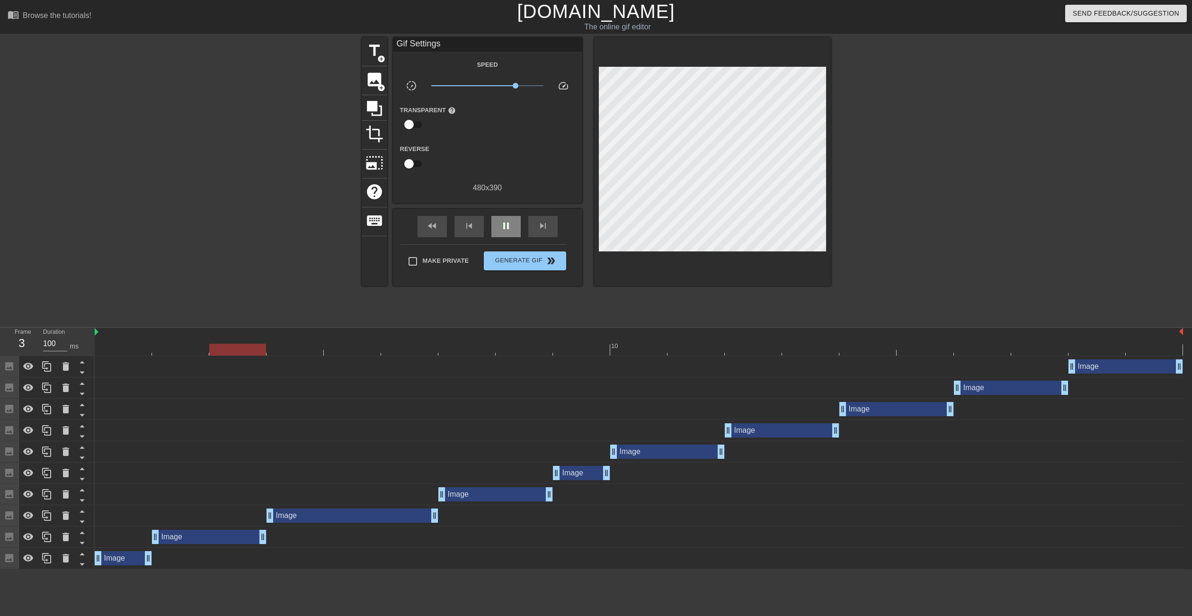
drag, startPoint x: 301, startPoint y: 263, endPoint x: 504, endPoint y: 224, distance: 207.3
click at [504, 224] on span "pause" at bounding box center [505, 225] width 11 height 11
click at [515, 89] on span "x3.05" at bounding box center [487, 85] width 112 height 11
click at [508, 255] on span "Generate Gif double_arrow" at bounding box center [525, 260] width 74 height 11
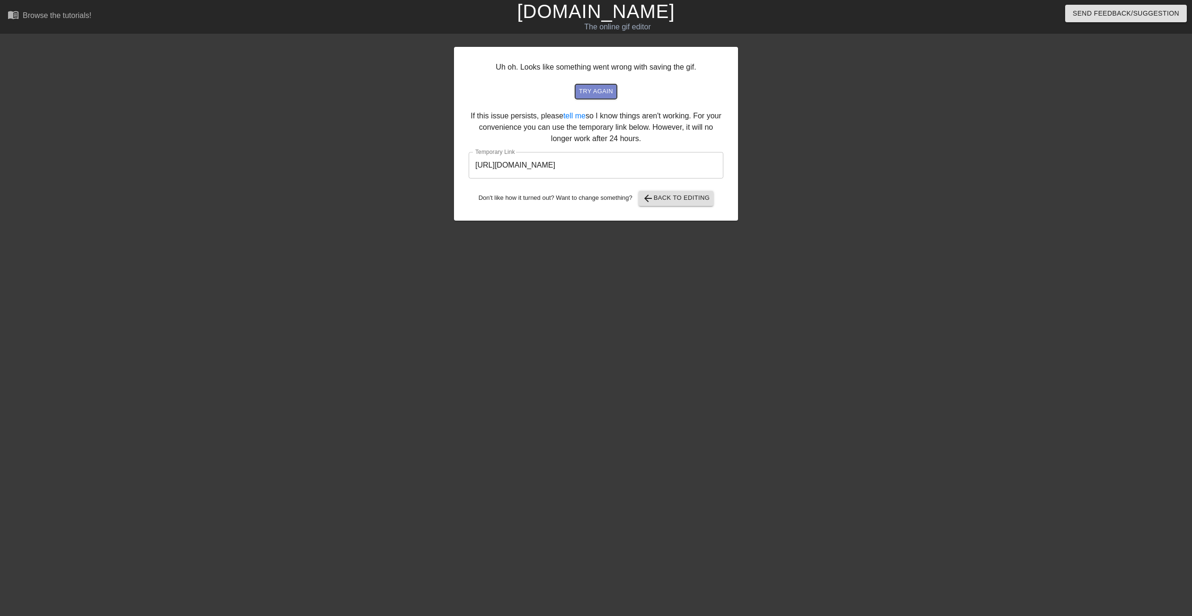
click at [595, 89] on span "try again" at bounding box center [596, 91] width 34 height 11
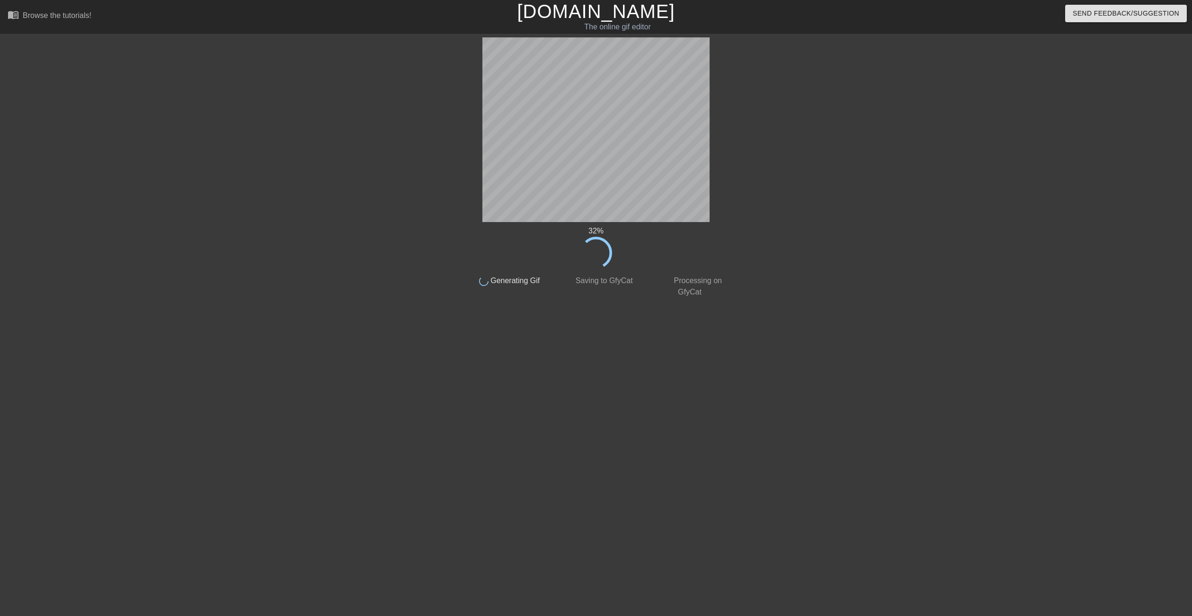
click at [548, 261] on div "32 %" at bounding box center [596, 247] width 267 height 44
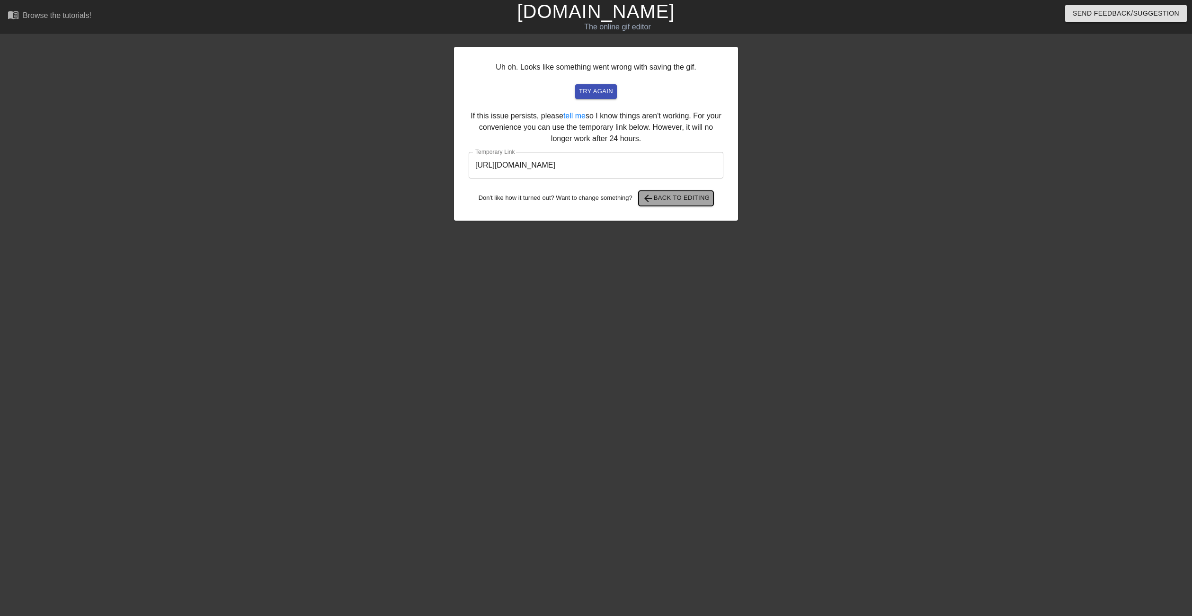
click at [673, 202] on span "arrow_back Back to Editing" at bounding box center [676, 198] width 68 height 11
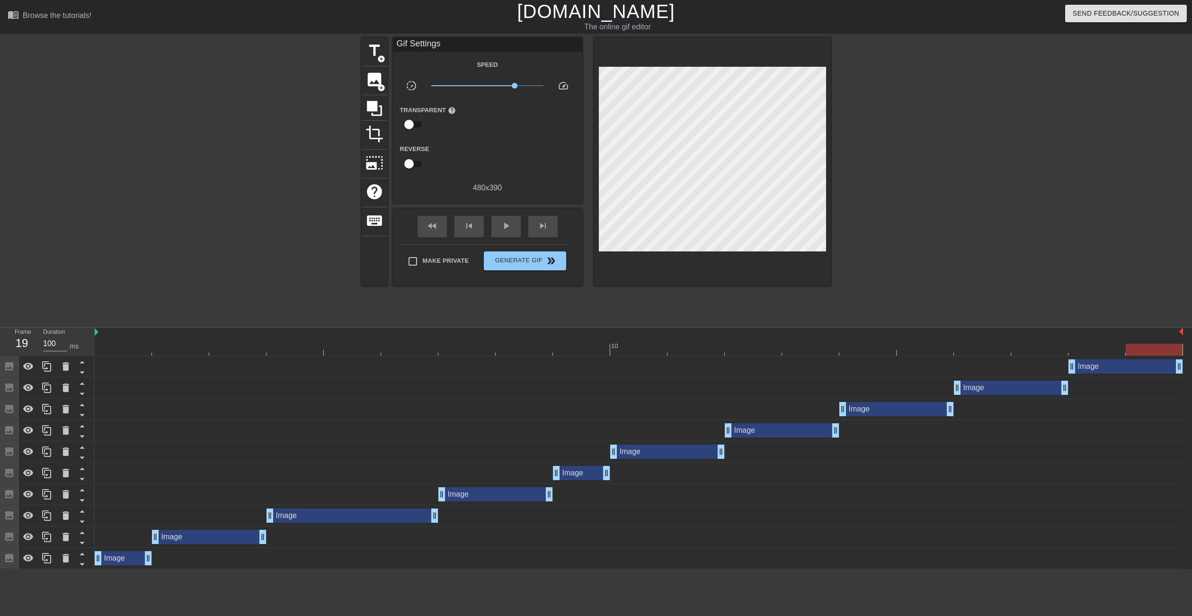
click at [263, 200] on div at bounding box center [279, 179] width 142 height 284
click at [442, 258] on span "Make Private" at bounding box center [446, 260] width 46 height 9
click at [423, 258] on input "Make Private" at bounding box center [413, 261] width 20 height 20
checkbox input "true"
click at [506, 230] on span "play_arrow" at bounding box center [505, 225] width 11 height 11
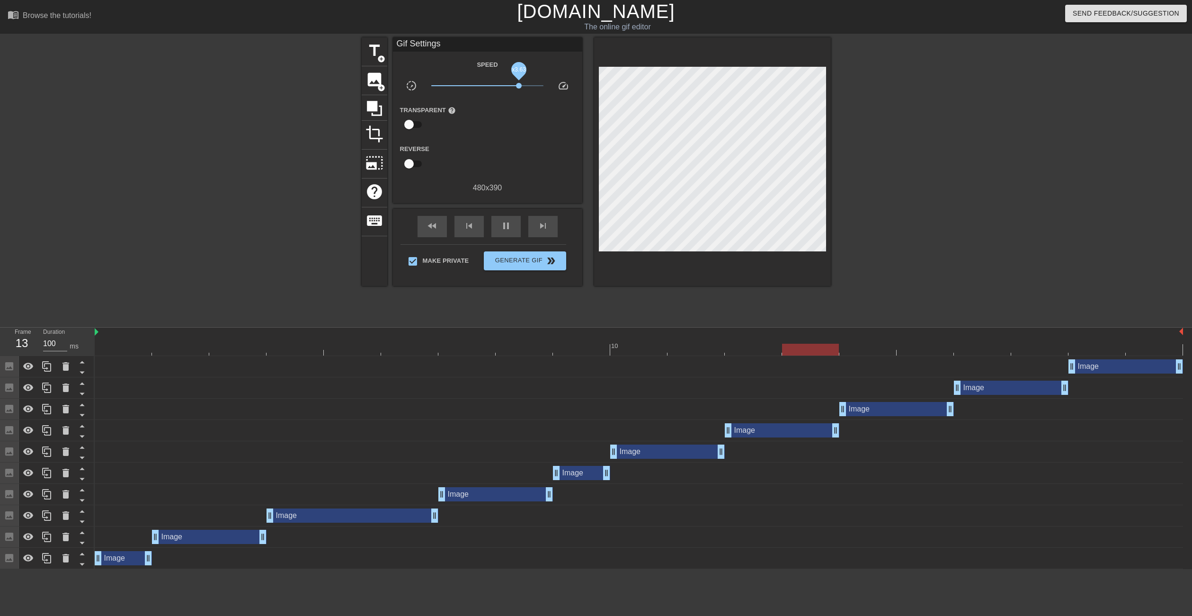
click at [518, 83] on span "x3.63" at bounding box center [487, 85] width 112 height 11
drag, startPoint x: 521, startPoint y: 83, endPoint x: 526, endPoint y: 84, distance: 4.8
click at [526, 84] on span "x4.79" at bounding box center [487, 85] width 112 height 11
click at [509, 261] on span "Generate Gif double_arrow" at bounding box center [525, 260] width 74 height 11
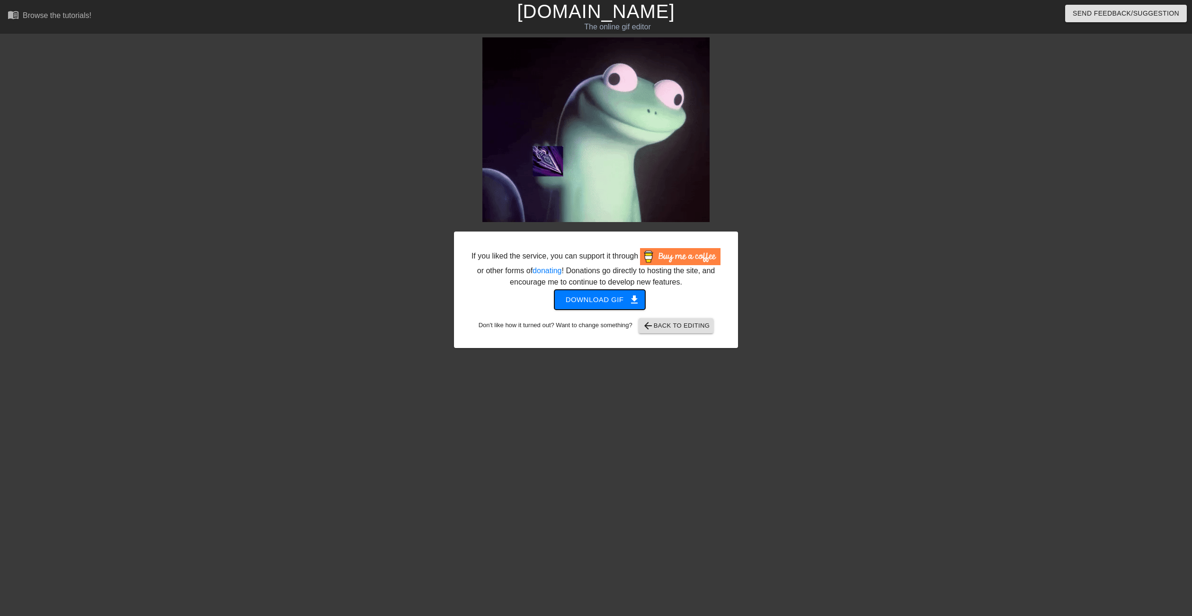
click at [614, 303] on span "Download gif get_app" at bounding box center [600, 300] width 69 height 12
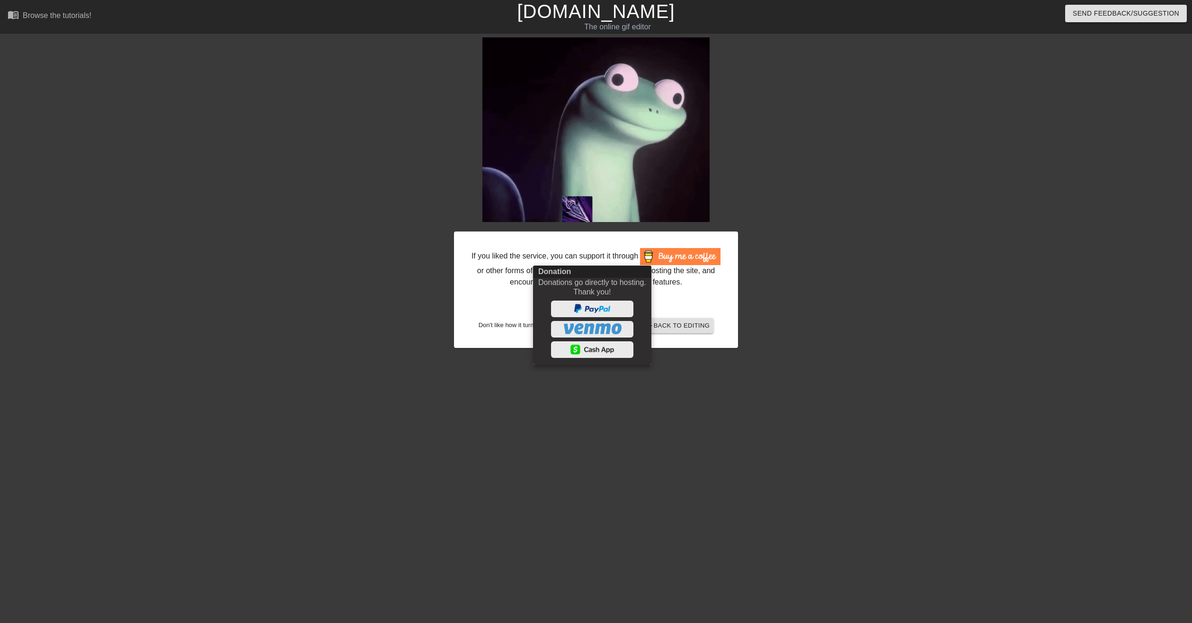
click at [960, 134] on div at bounding box center [596, 311] width 1192 height 623
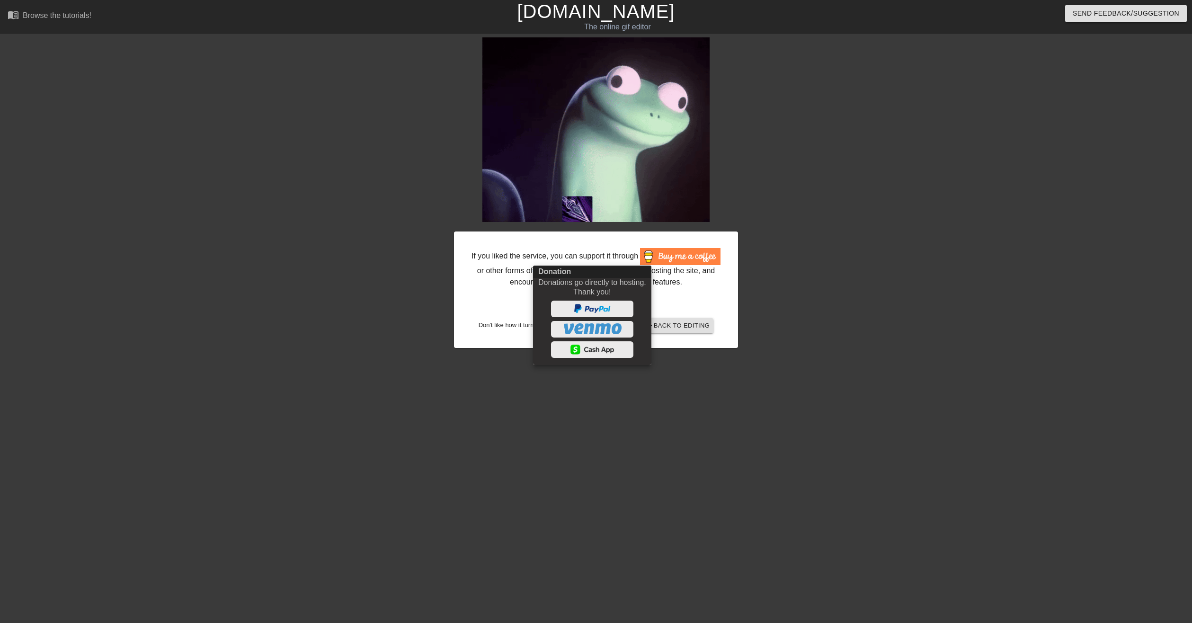
click at [869, 299] on div at bounding box center [596, 311] width 1192 height 623
